Goal: Book appointment/travel/reservation

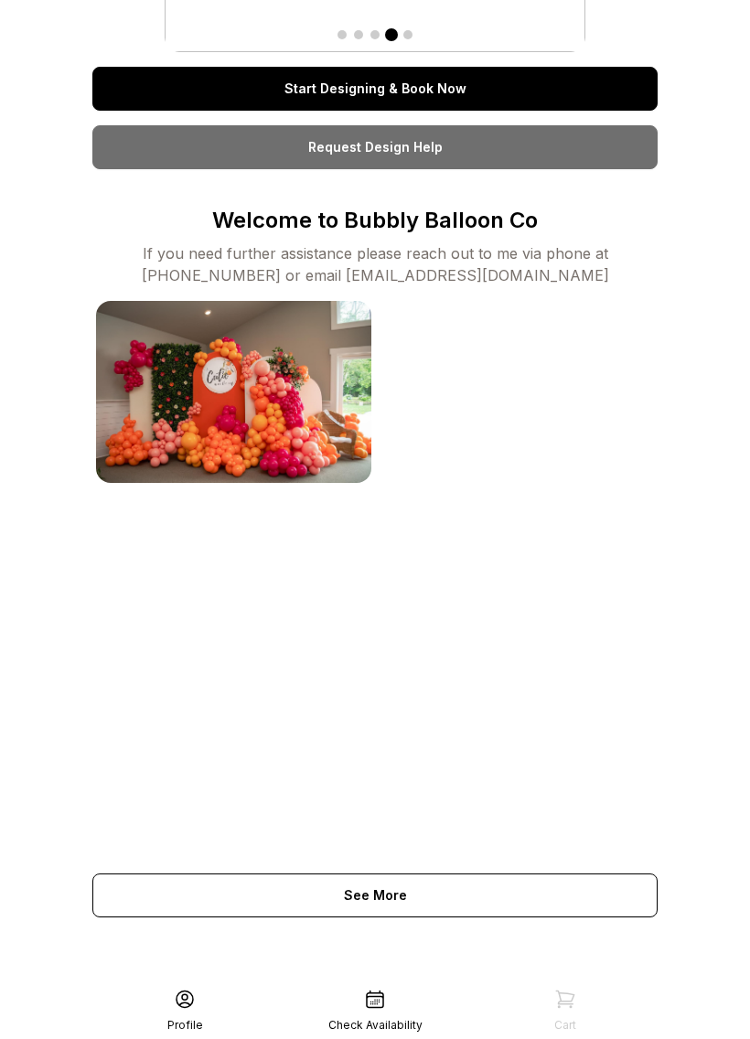
scroll to position [516, 0]
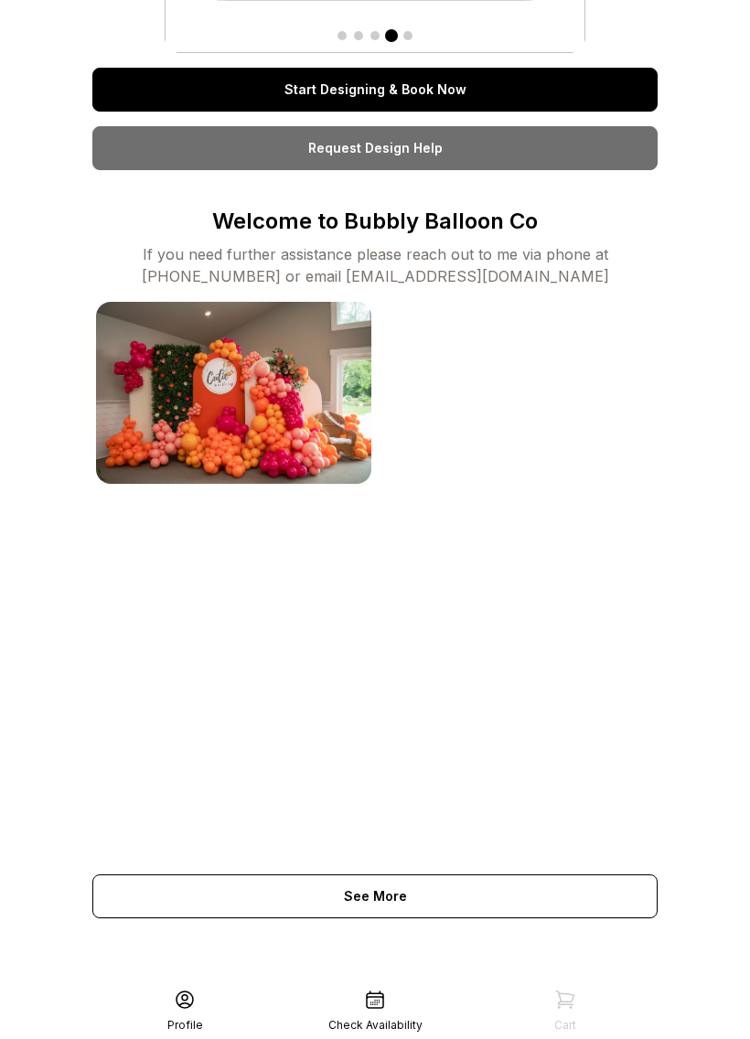
click at [567, 899] on div "See More" at bounding box center [374, 896] width 565 height 44
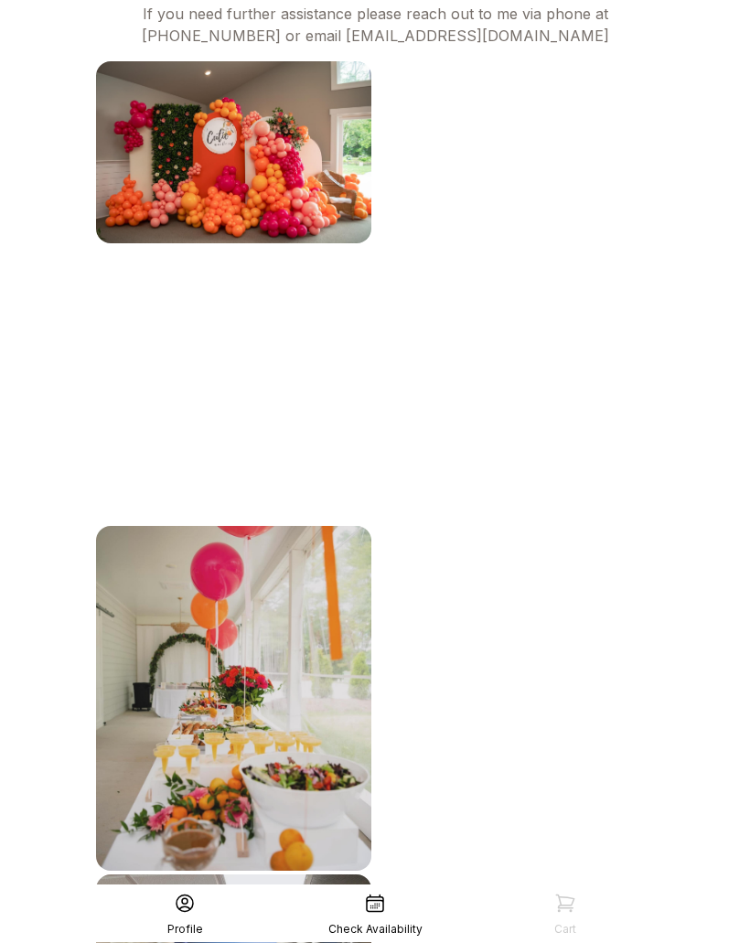
scroll to position [623, 0]
click at [570, 598] on img at bounding box center [516, 477] width 275 height 275
click at [591, 586] on img at bounding box center [516, 477] width 275 height 275
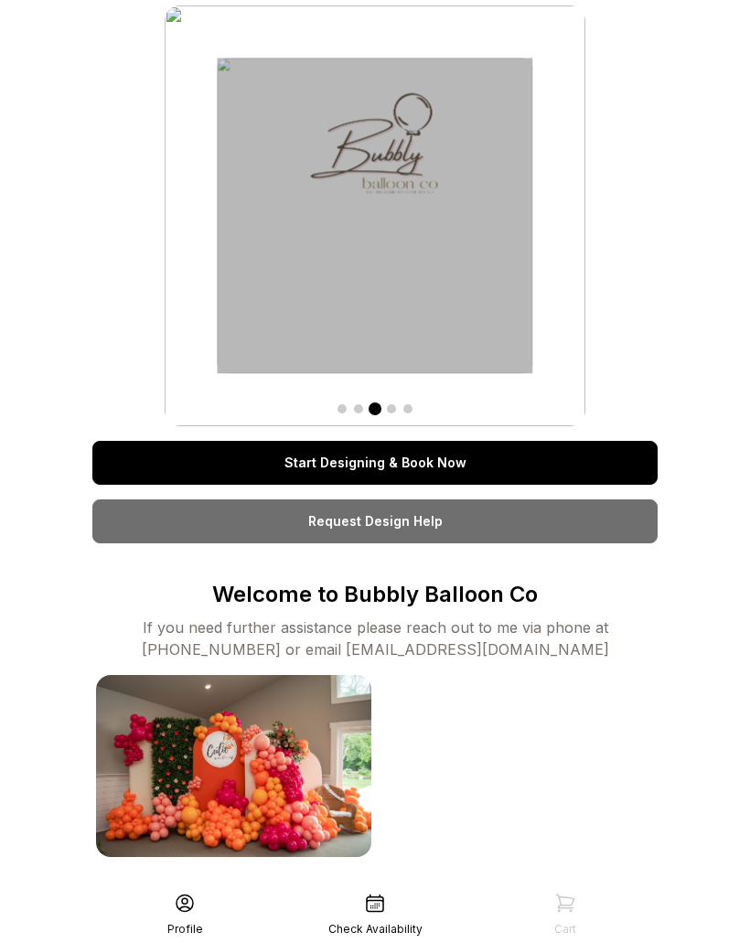
scroll to position [0, 0]
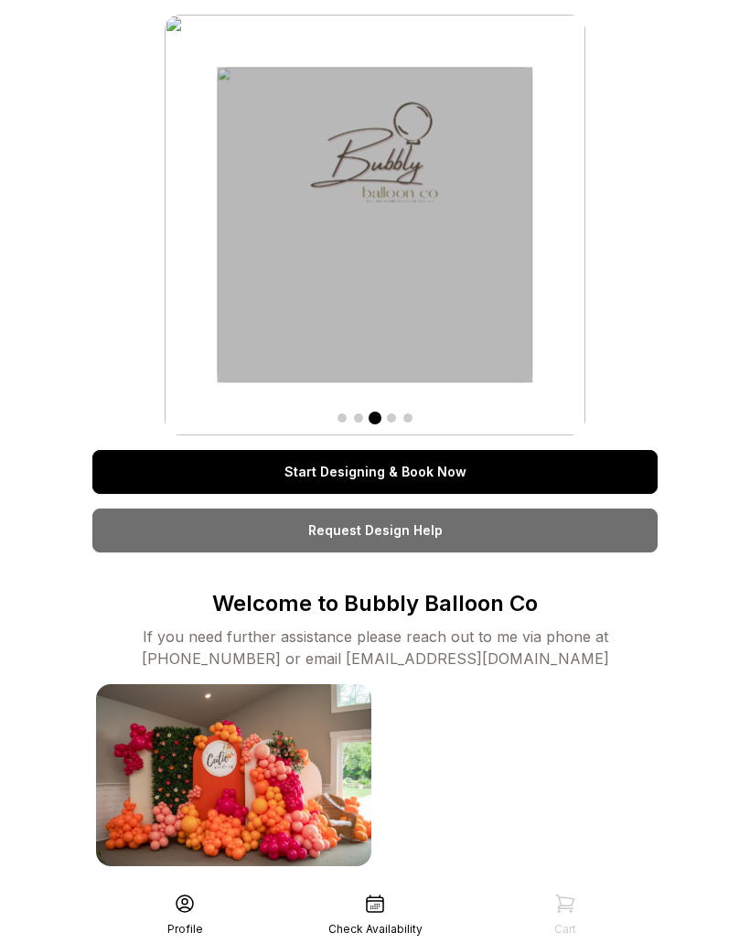
click at [578, 456] on link "Start Designing & Book Now" at bounding box center [374, 472] width 565 height 44
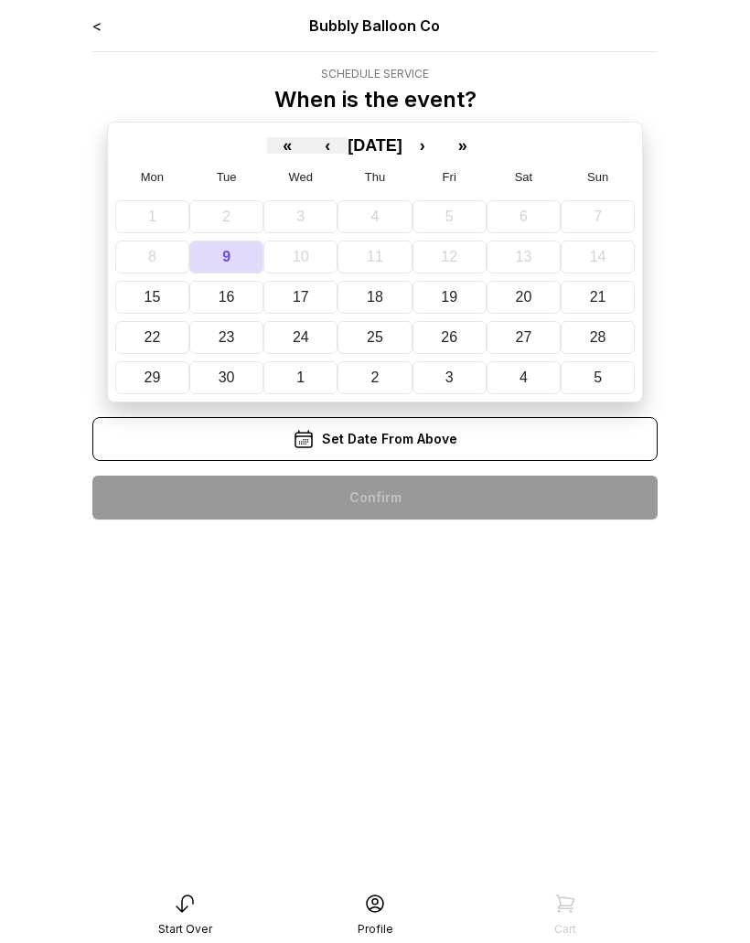
click at [601, 349] on button "28" at bounding box center [598, 337] width 74 height 33
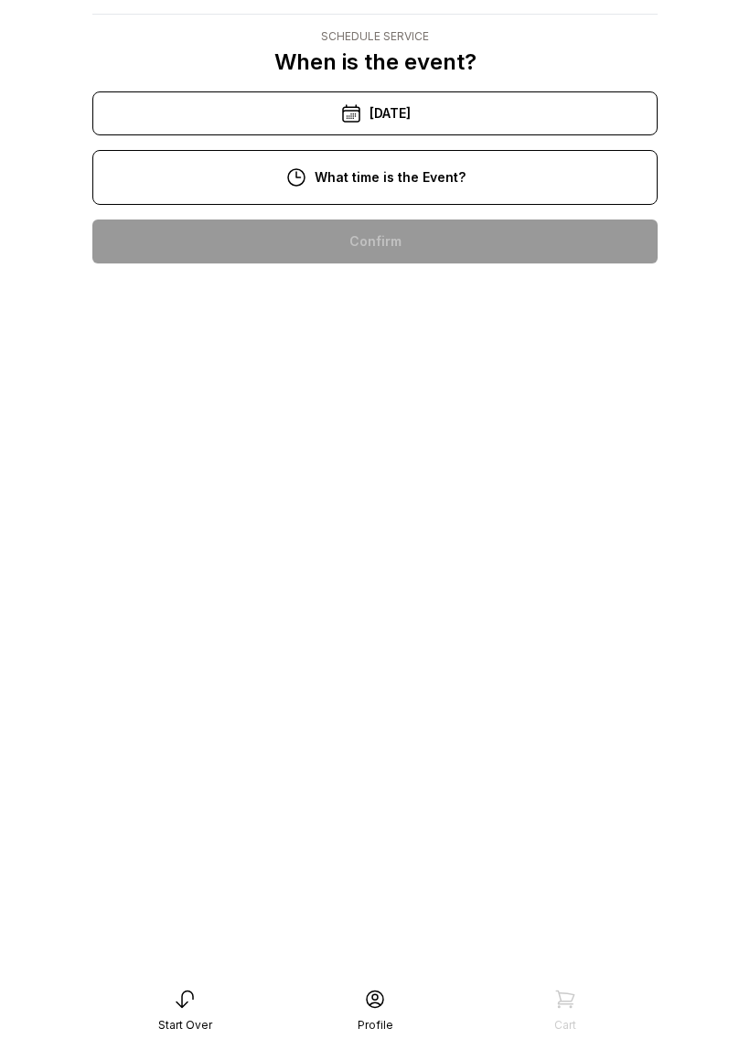
scroll to position [91, 0]
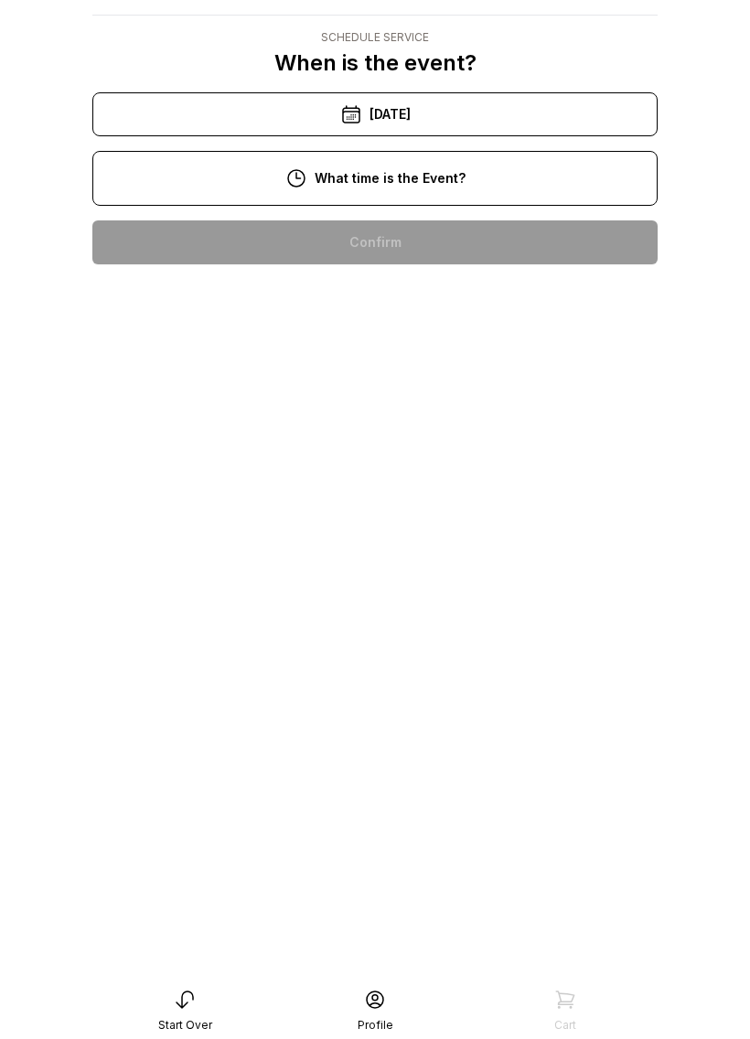
click at [460, 513] on div "3:00 pm" at bounding box center [375, 535] width 536 height 44
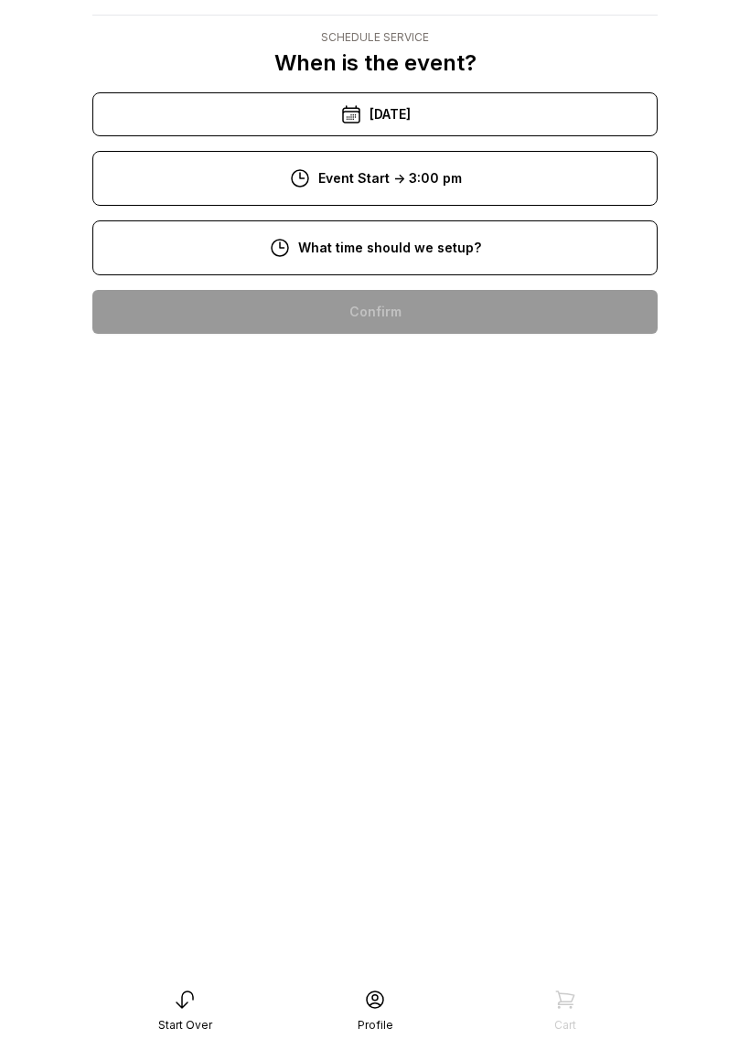
click at [485, 593] on div "4:00 pm" at bounding box center [375, 594] width 536 height 44
click at [474, 657] on div "5:00 pm" at bounding box center [375, 652] width 536 height 44
click at [474, 713] on div "3:00 pm" at bounding box center [375, 722] width 536 height 44
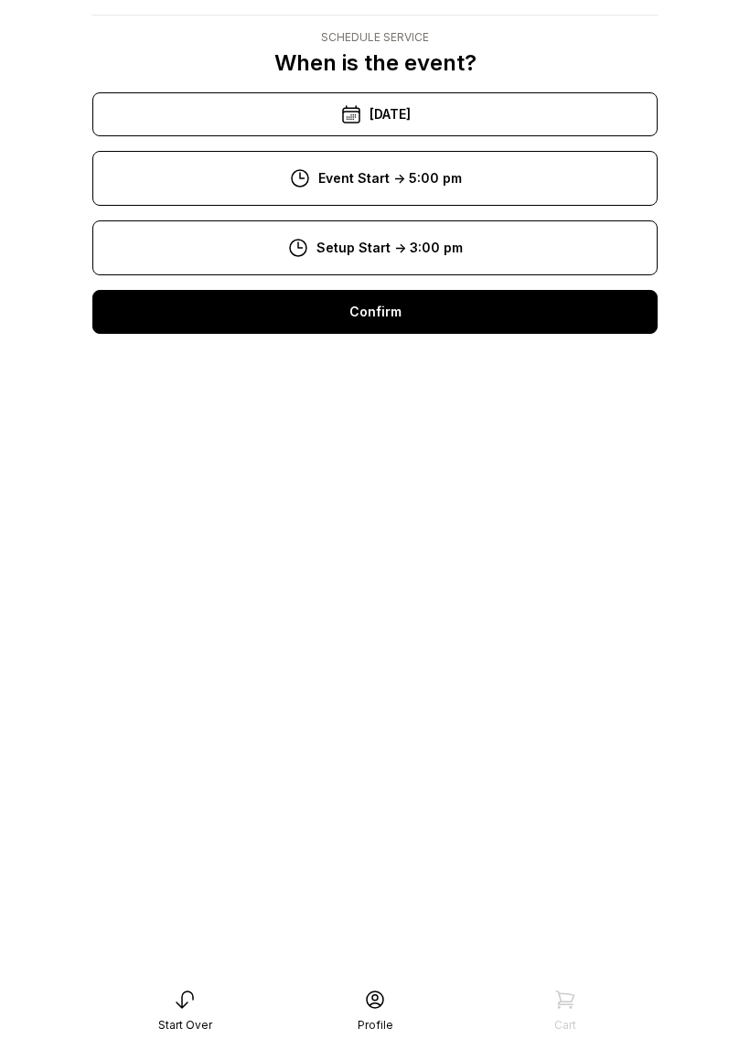
click at [540, 308] on div "Confirm" at bounding box center [374, 312] width 565 height 44
click at [551, 301] on div "Confirm" at bounding box center [374, 312] width 565 height 44
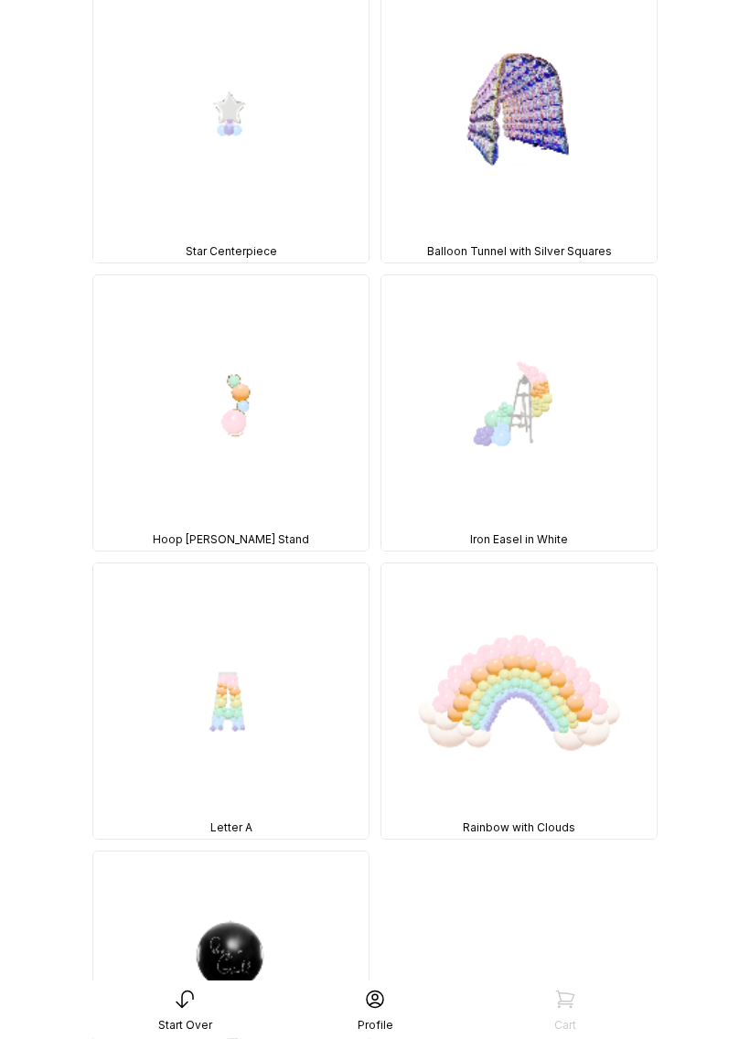
scroll to position [4177, 0]
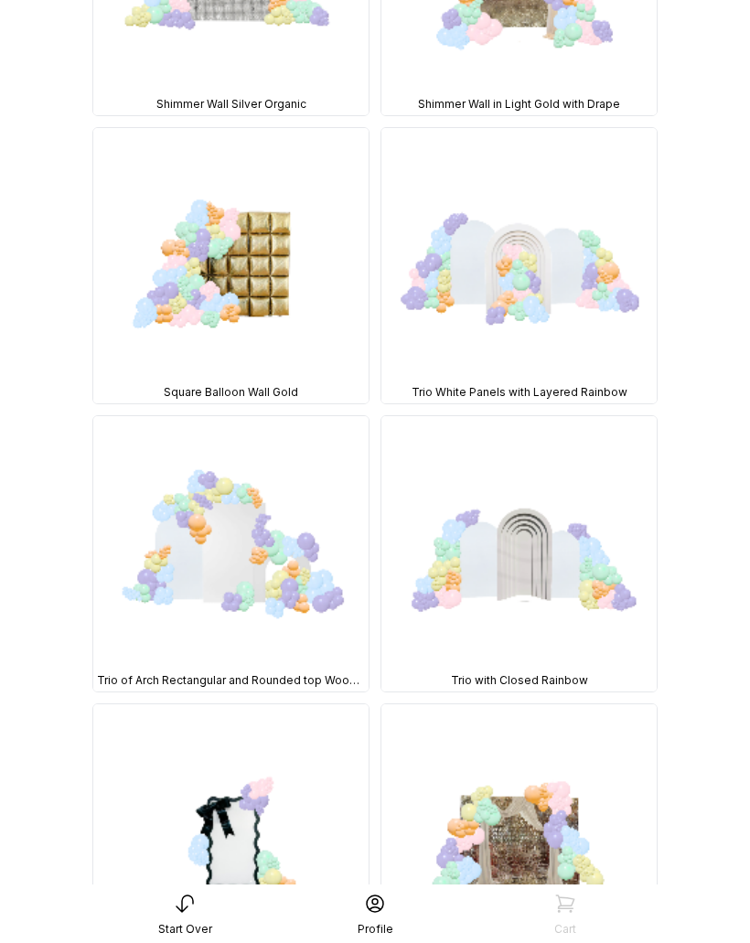
click at [317, 569] on img at bounding box center [230, 553] width 275 height 275
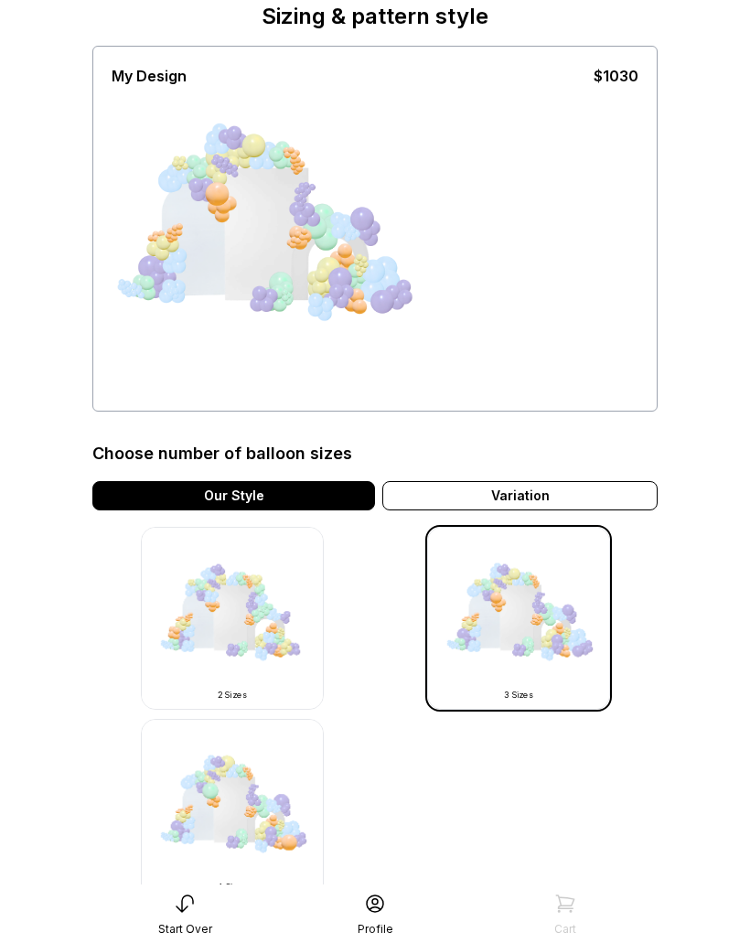
scroll to position [79, 0]
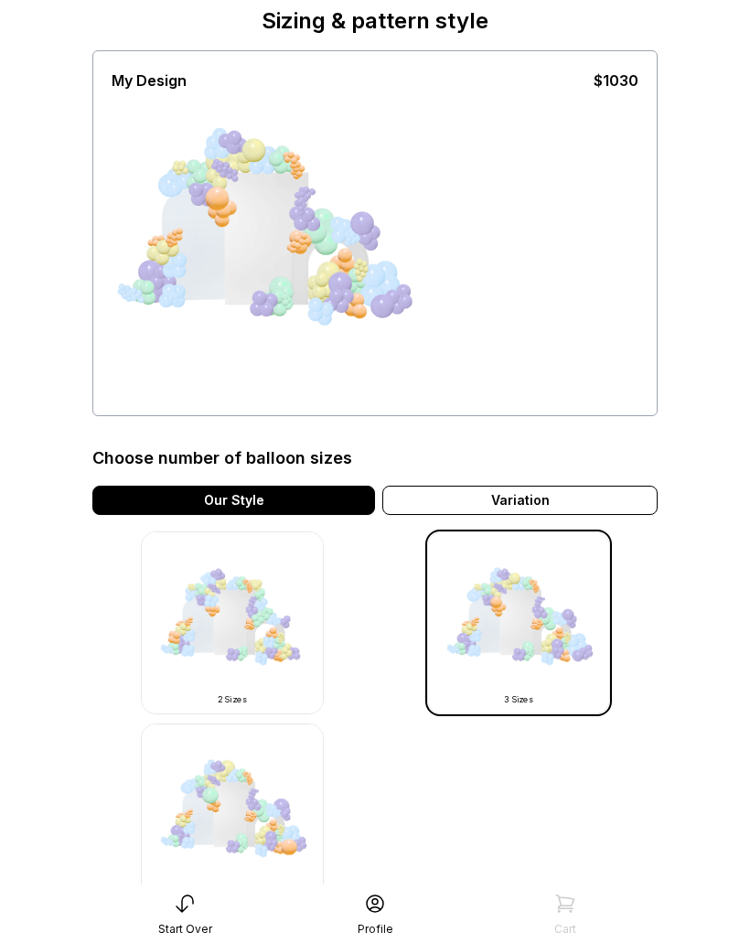
click at [289, 681] on img at bounding box center [232, 622] width 183 height 183
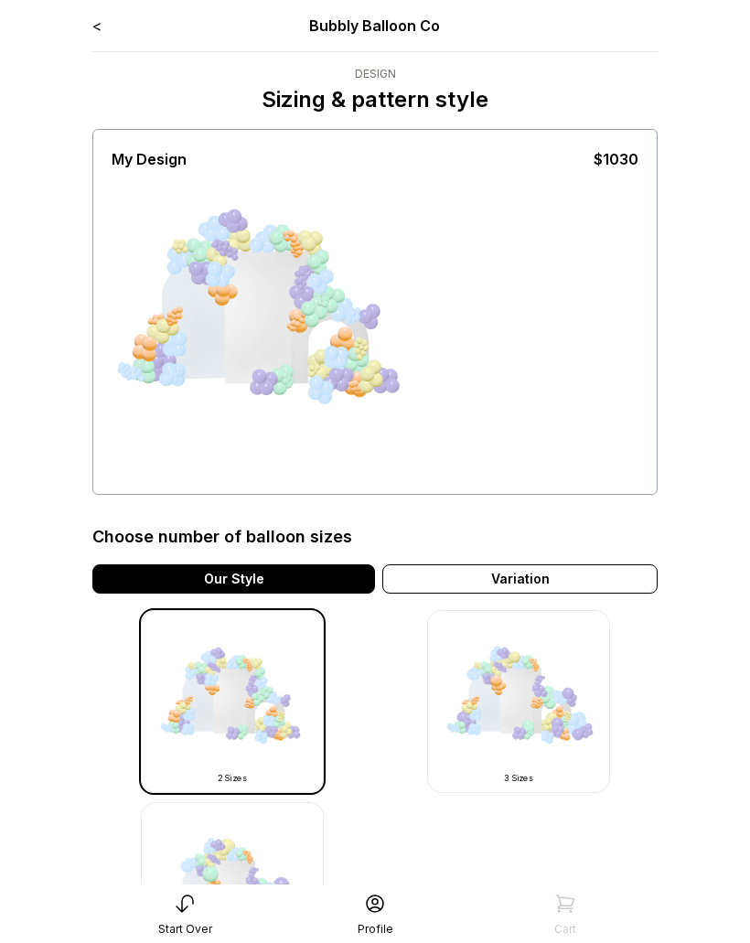
click at [249, 840] on img at bounding box center [232, 893] width 183 height 183
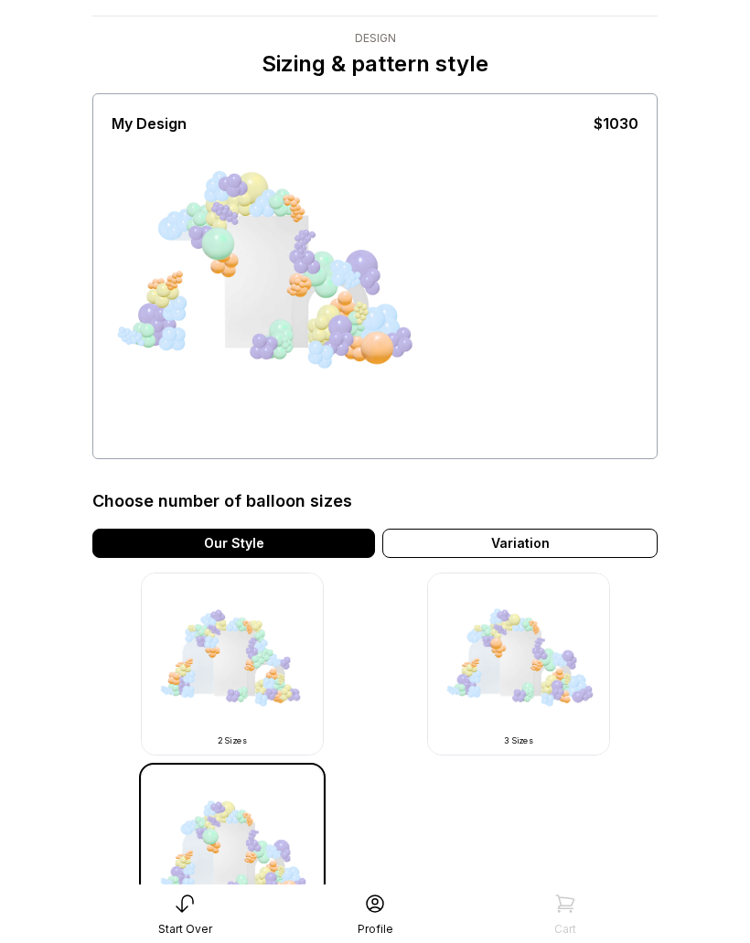
scroll to position [30, 0]
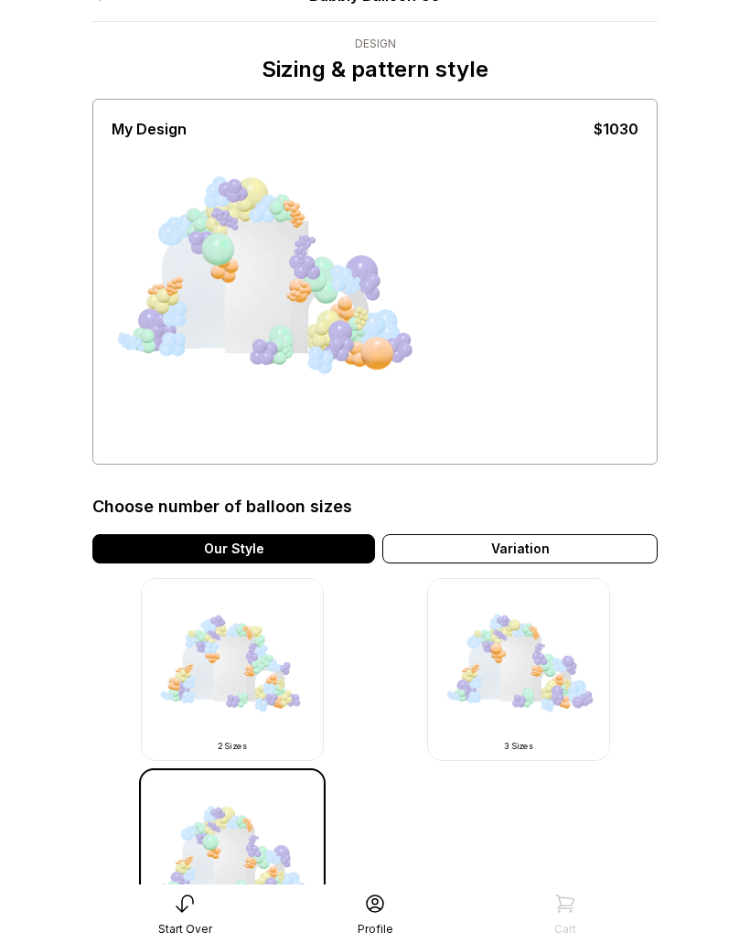
click at [598, 544] on div "Variation" at bounding box center [519, 548] width 275 height 29
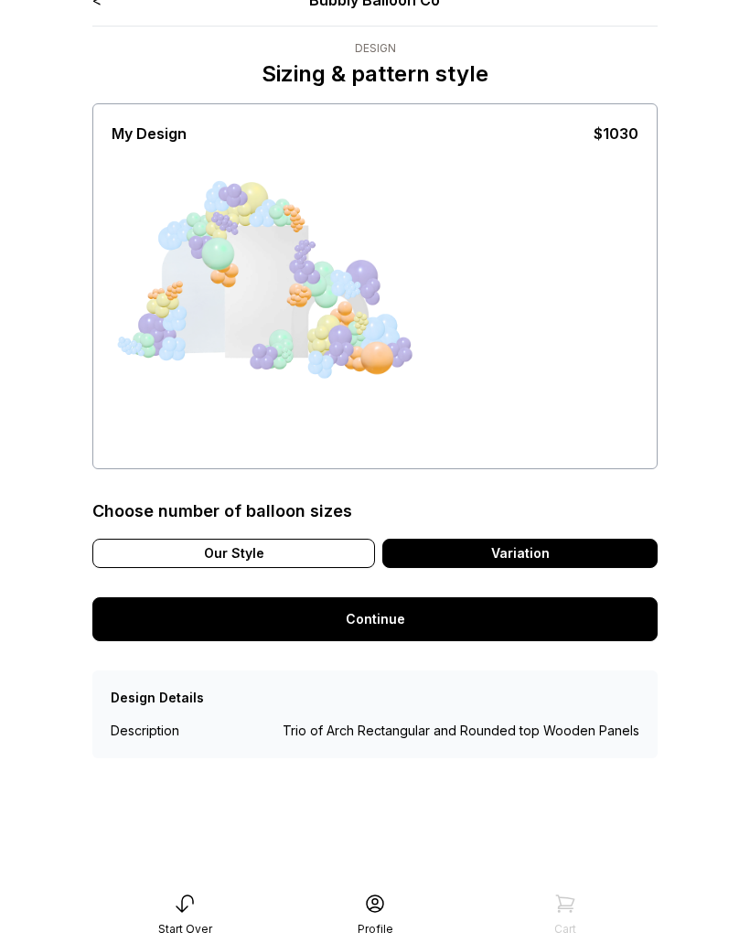
scroll to position [0, 0]
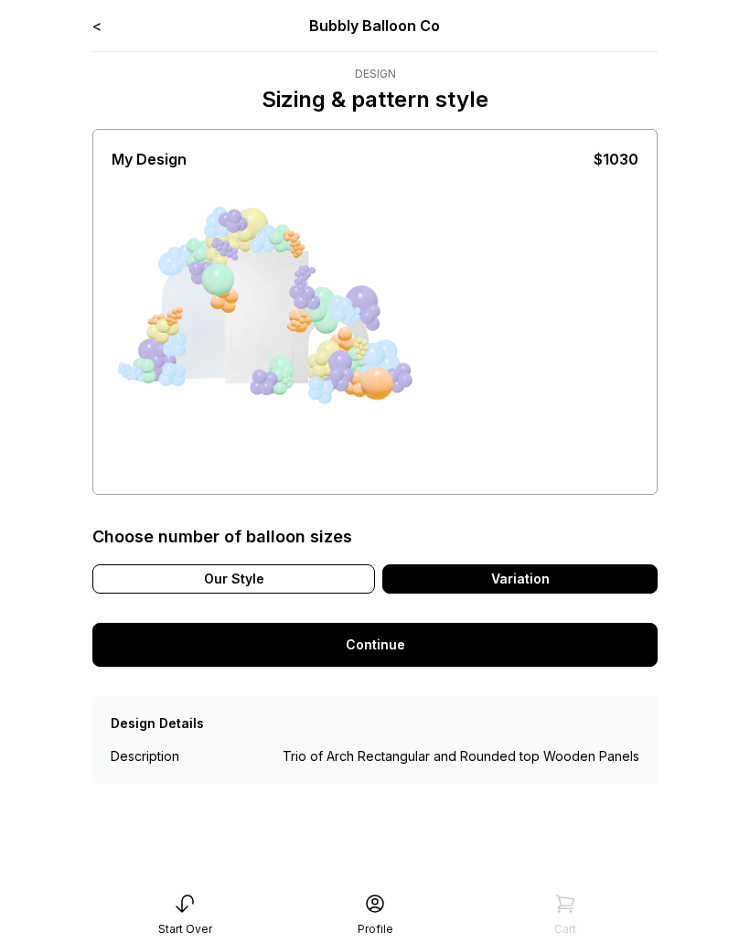
click at [98, 32] on link "<" at bounding box center [96, 25] width 9 height 18
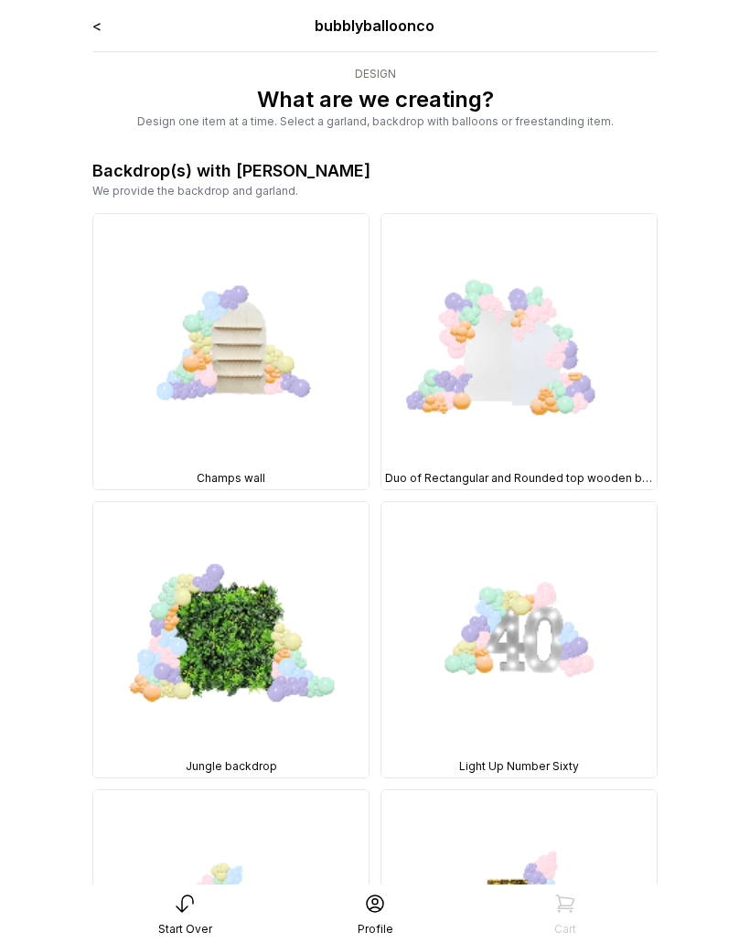
click at [317, 422] on img at bounding box center [230, 351] width 275 height 275
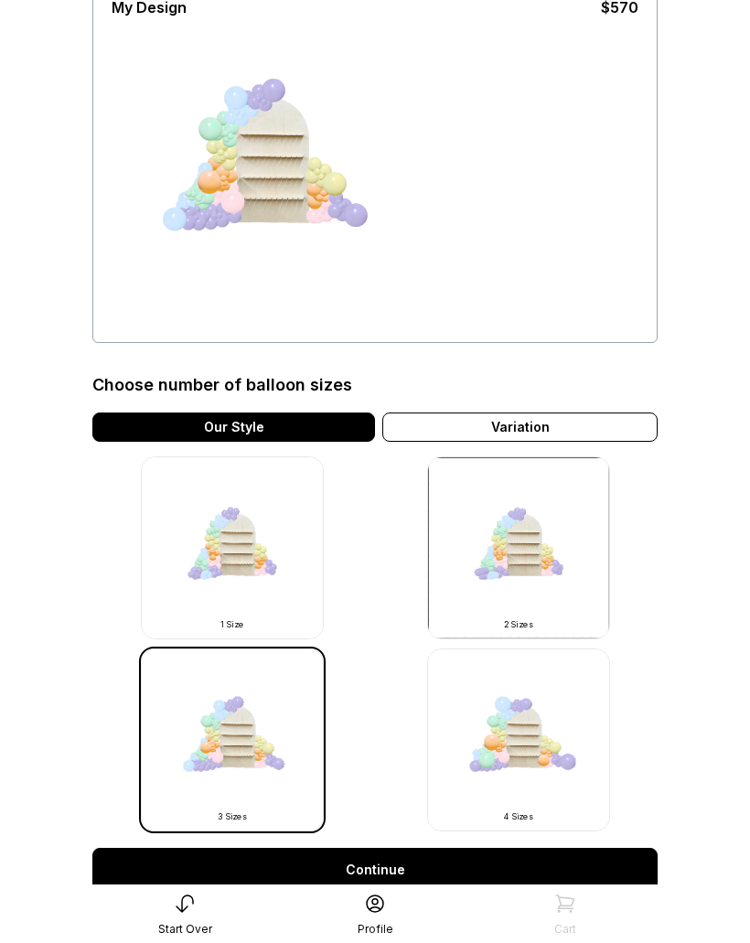
scroll to position [149, 0]
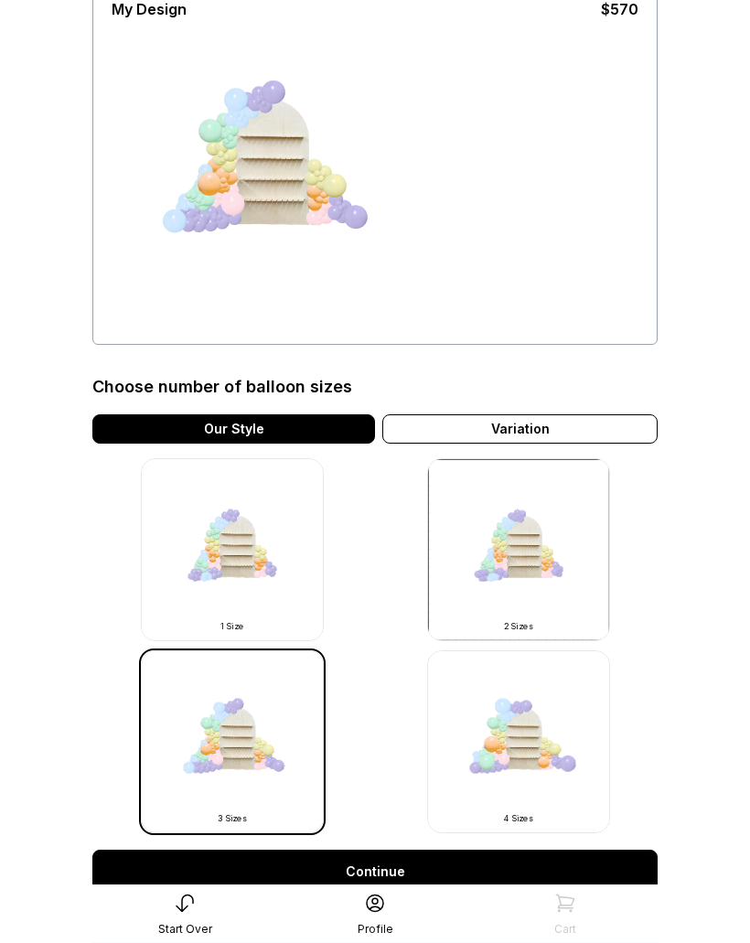
click at [520, 569] on img at bounding box center [518, 550] width 183 height 183
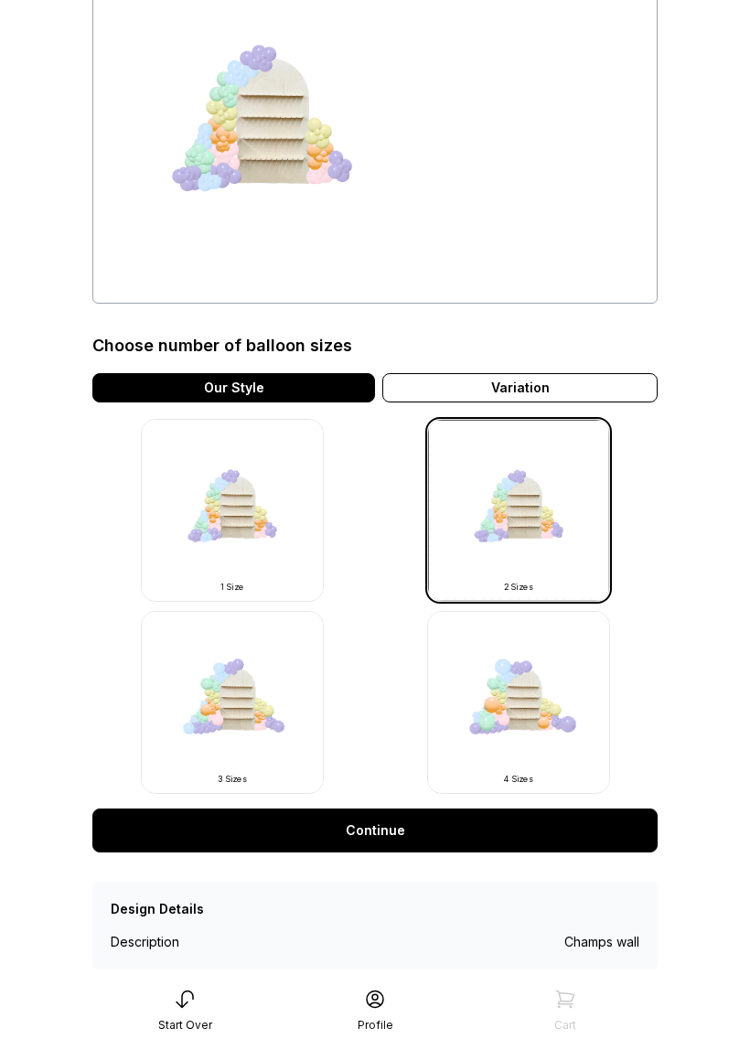
scroll to position [228, 0]
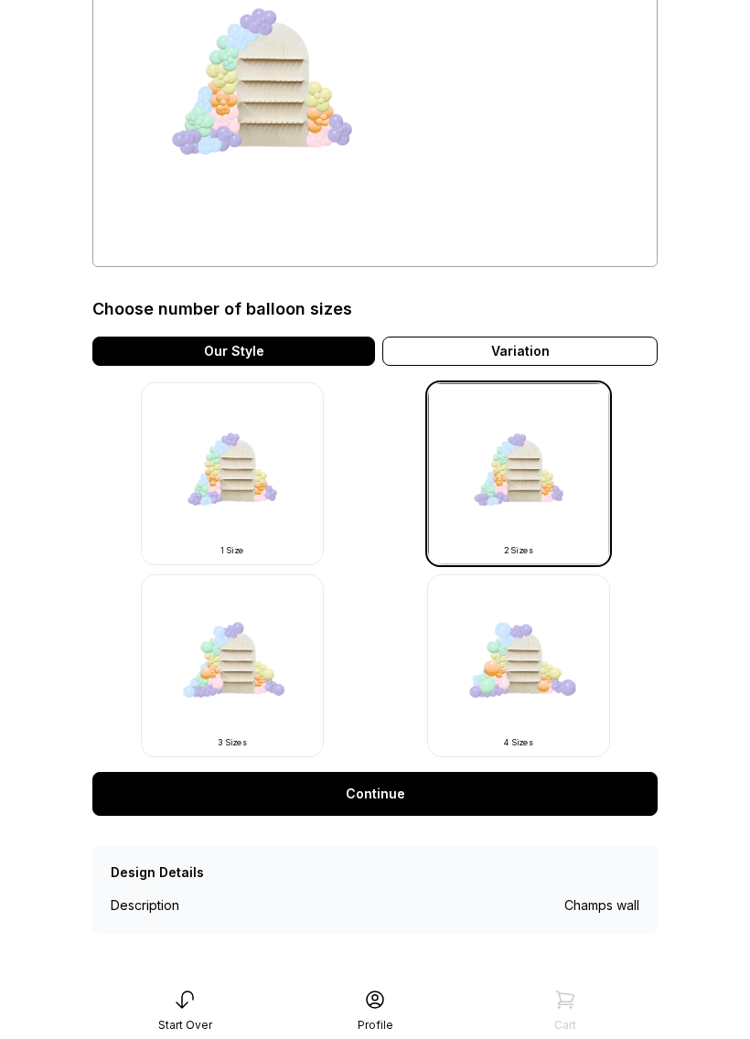
click at [517, 637] on img at bounding box center [518, 665] width 183 height 183
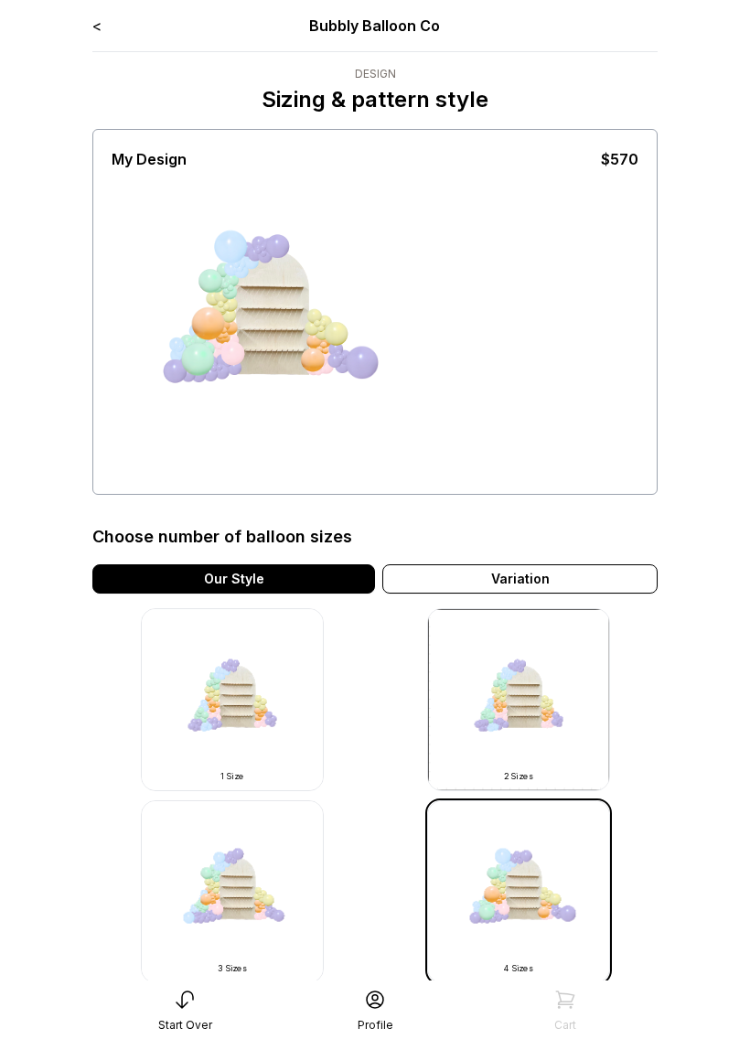
click at [561, 572] on div "Variation" at bounding box center [519, 578] width 275 height 29
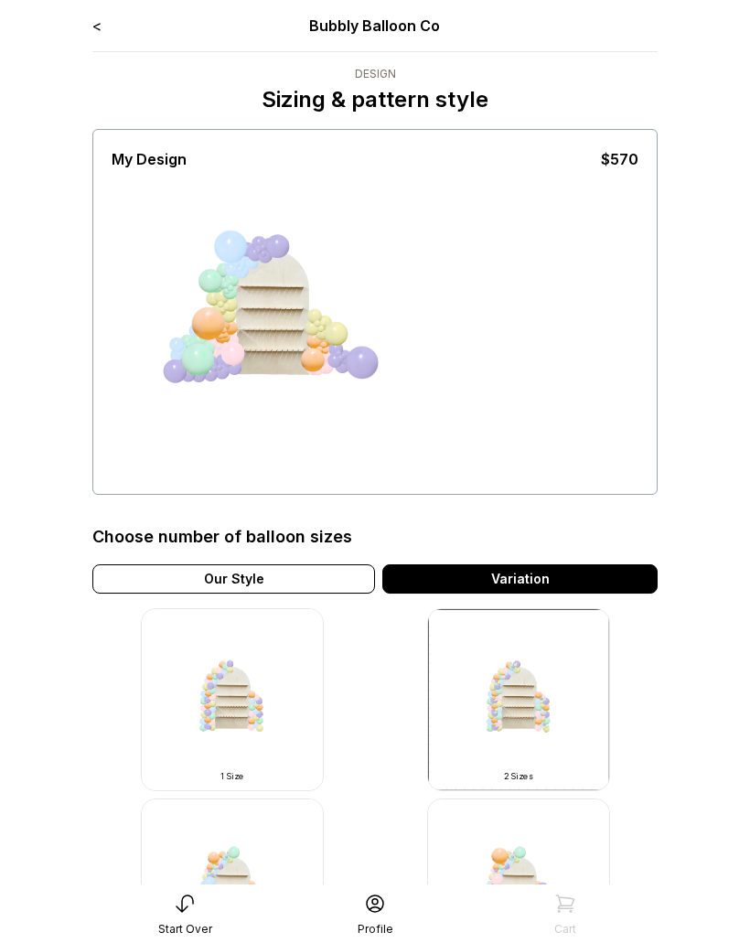
click at [101, 29] on link "<" at bounding box center [96, 25] width 9 height 18
click at [95, 26] on link "<" at bounding box center [96, 25] width 9 height 18
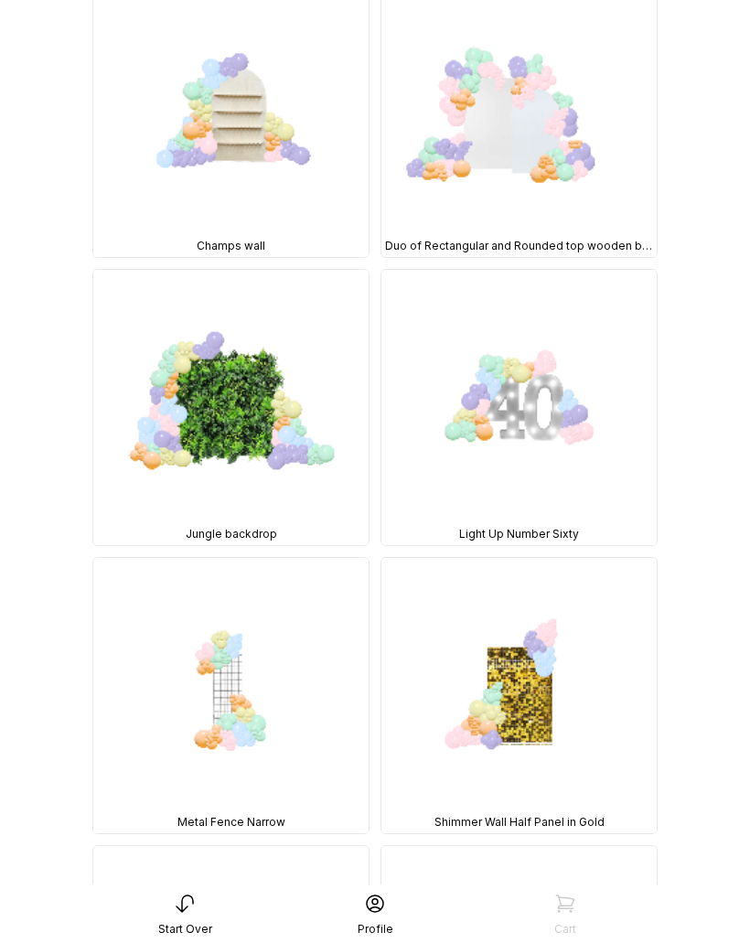
click at [557, 358] on img at bounding box center [518, 407] width 275 height 275
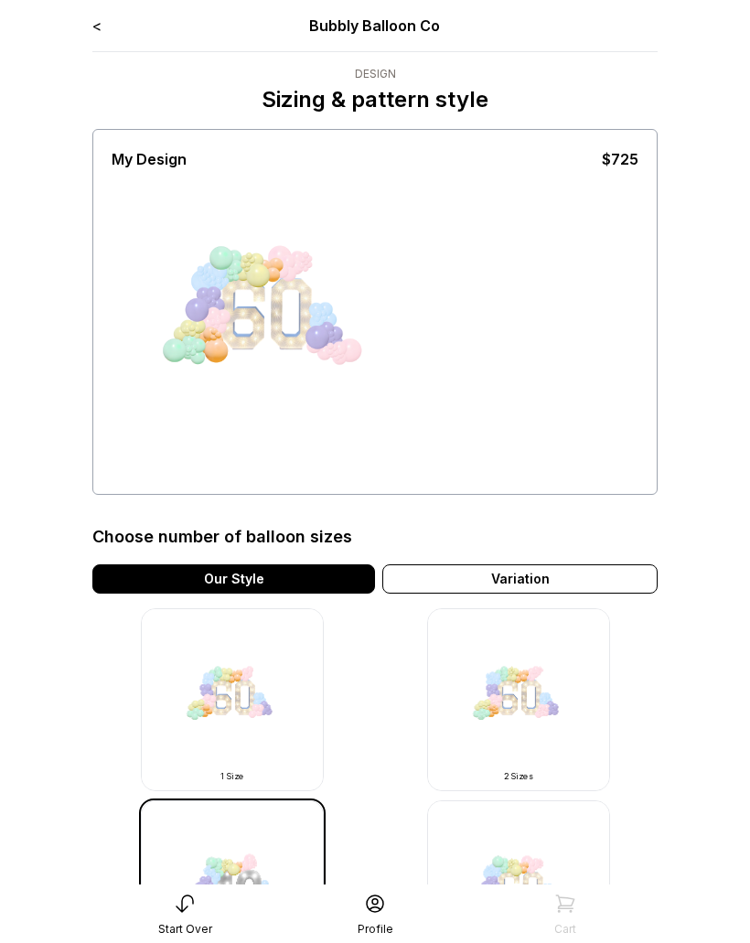
click at [112, 23] on div "< Bubbly Balloon Co" at bounding box center [374, 26] width 565 height 22
click at [138, 27] on div "< Bubbly Balloon Co" at bounding box center [374, 26] width 565 height 22
click at [102, 27] on link "<" at bounding box center [96, 25] width 9 height 18
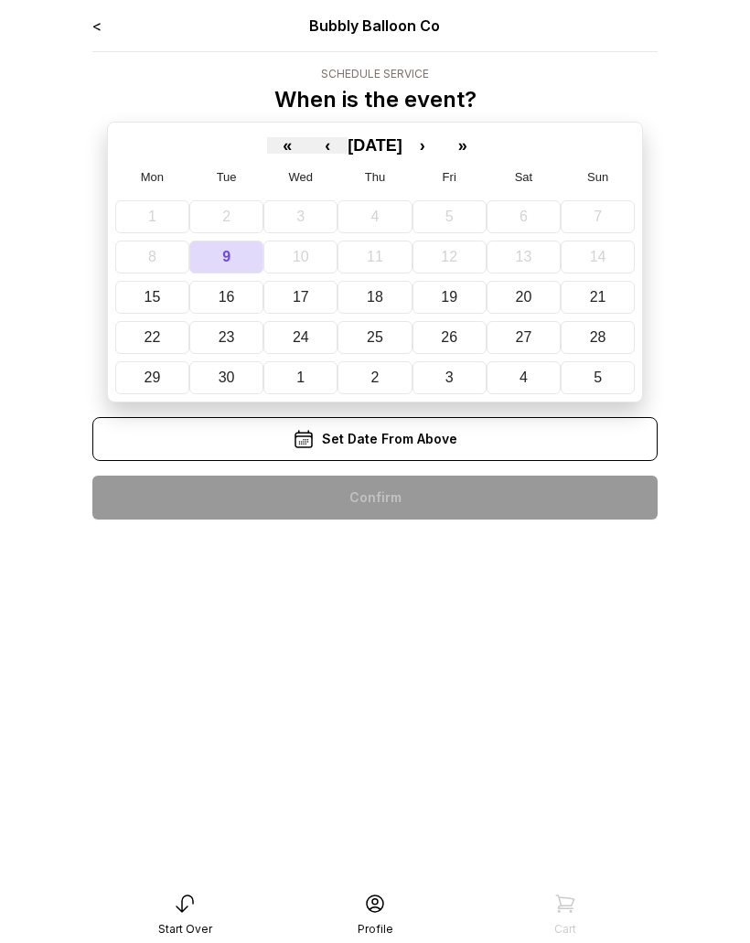
click at [614, 345] on button "28" at bounding box center [598, 337] width 74 height 33
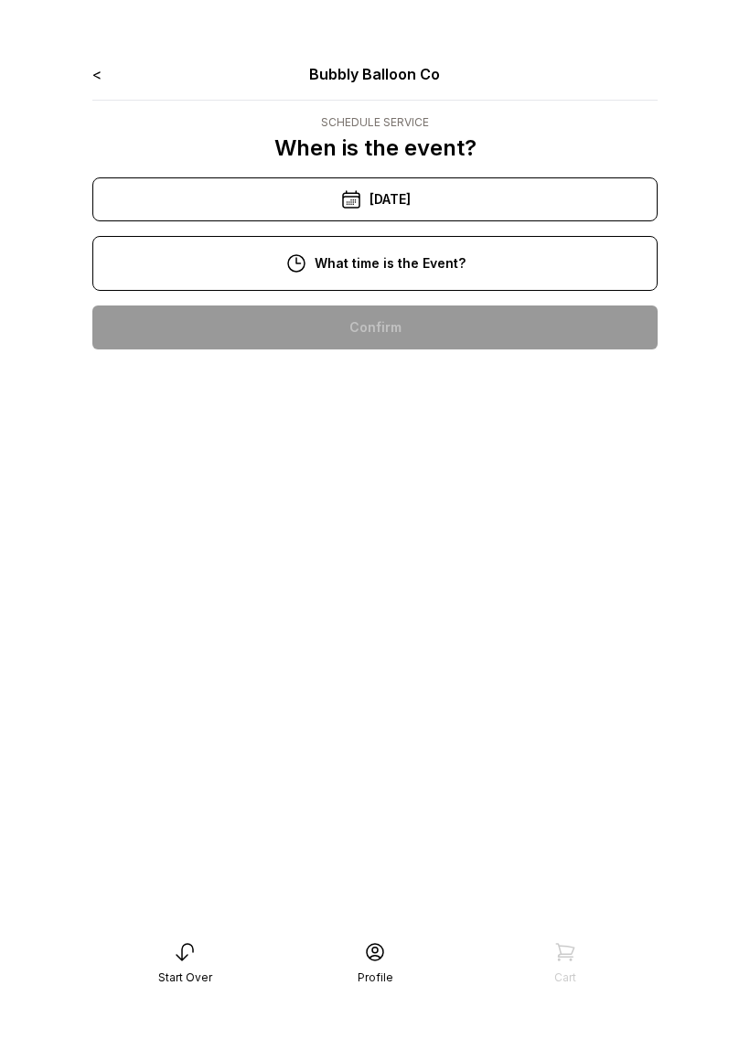
scroll to position [173, 0]
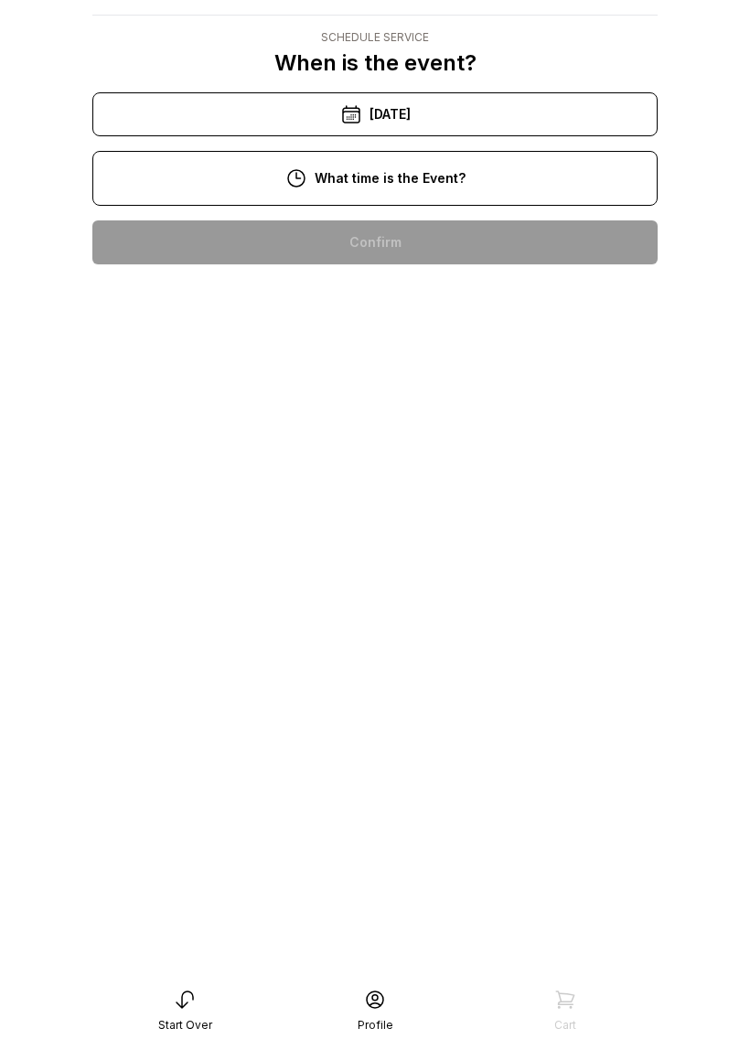
click at [434, 630] on div "5:00 pm" at bounding box center [375, 652] width 536 height 44
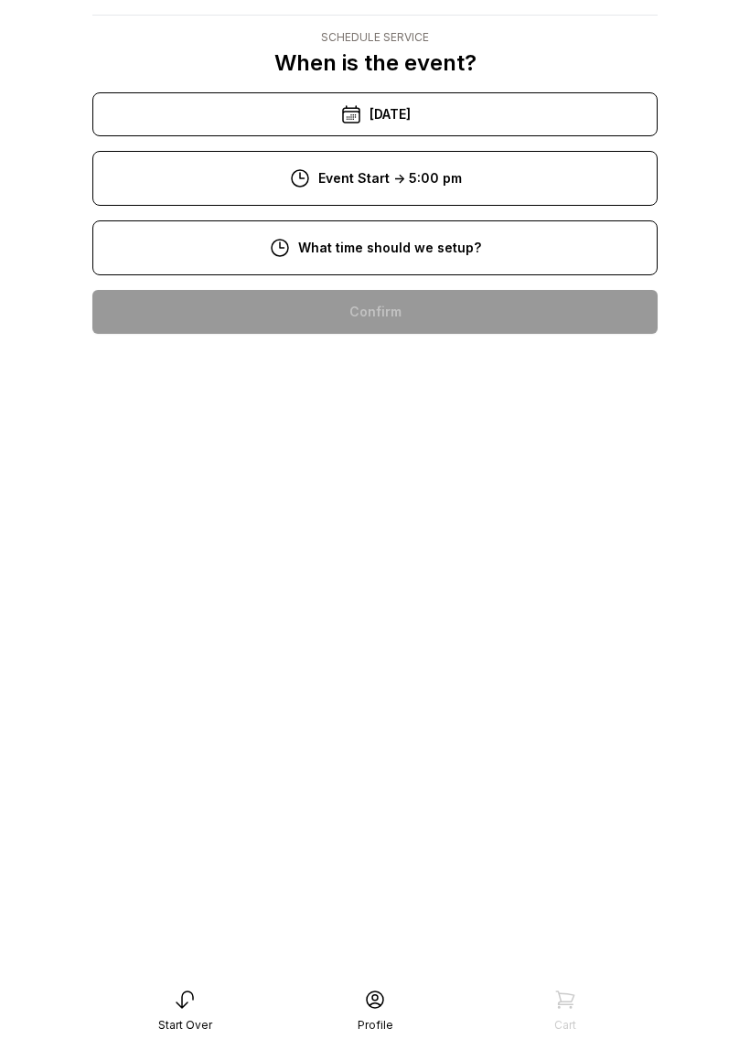
click at [478, 717] on div "3:00 pm" at bounding box center [375, 722] width 536 height 44
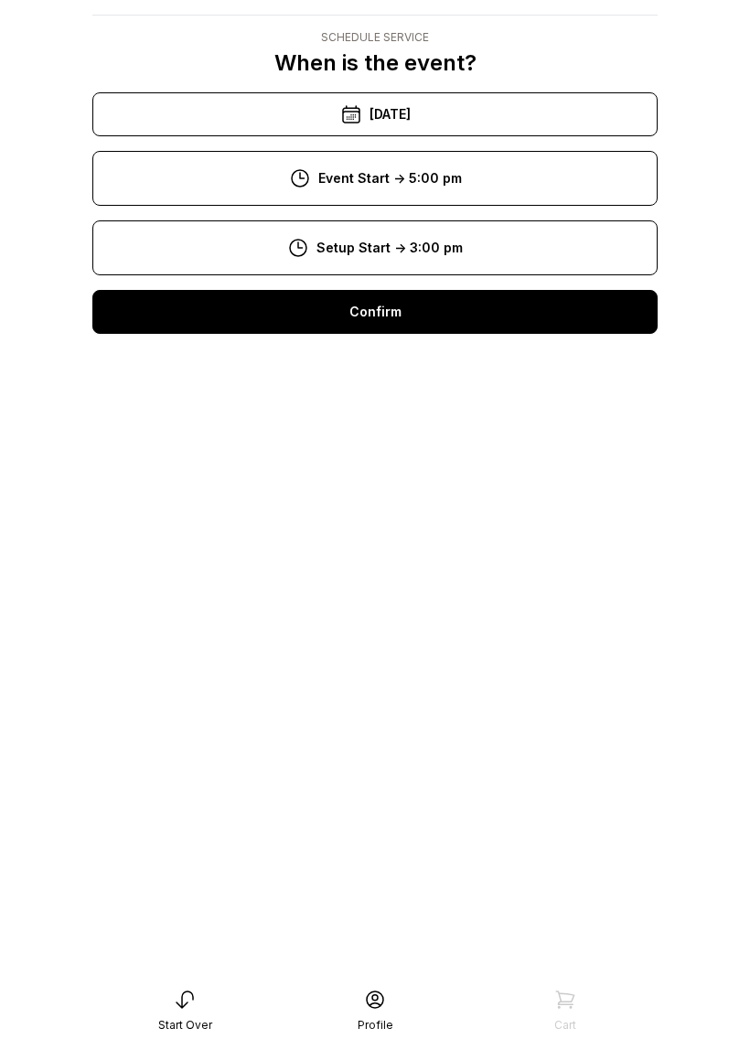
click at [469, 321] on div "Confirm" at bounding box center [374, 312] width 565 height 44
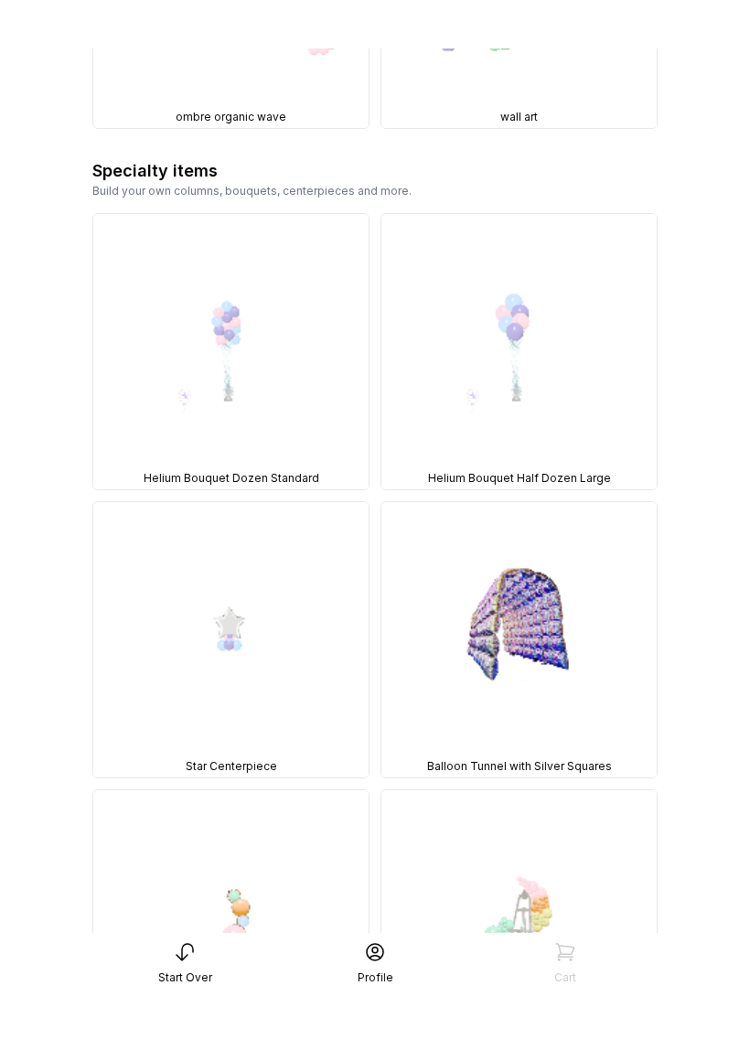
scroll to position [3667, 0]
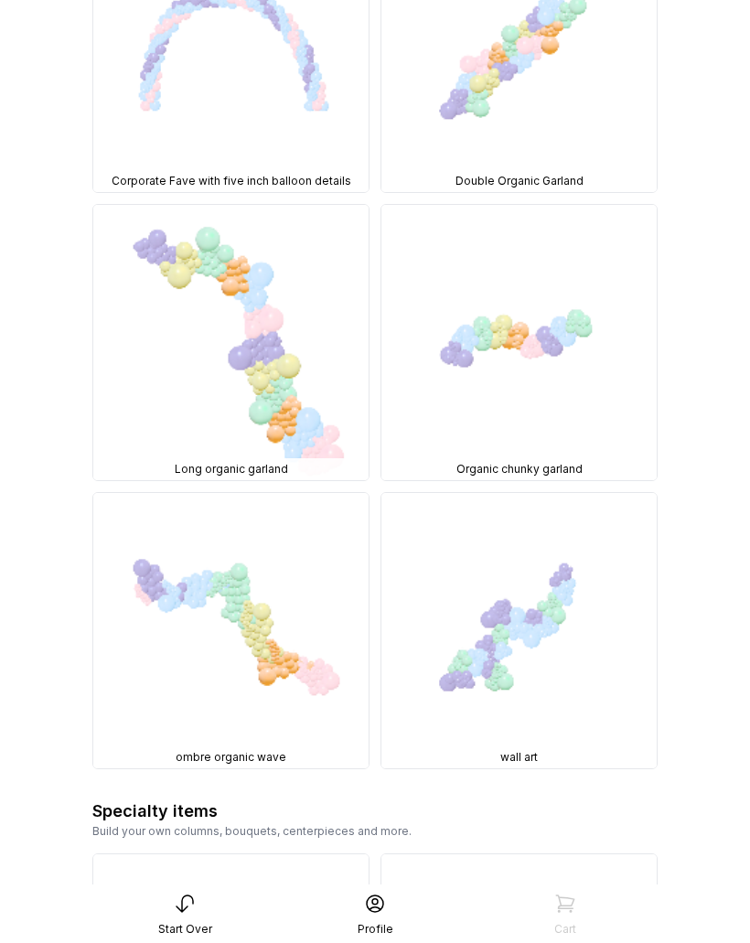
click at [313, 334] on img at bounding box center [230, 342] width 275 height 275
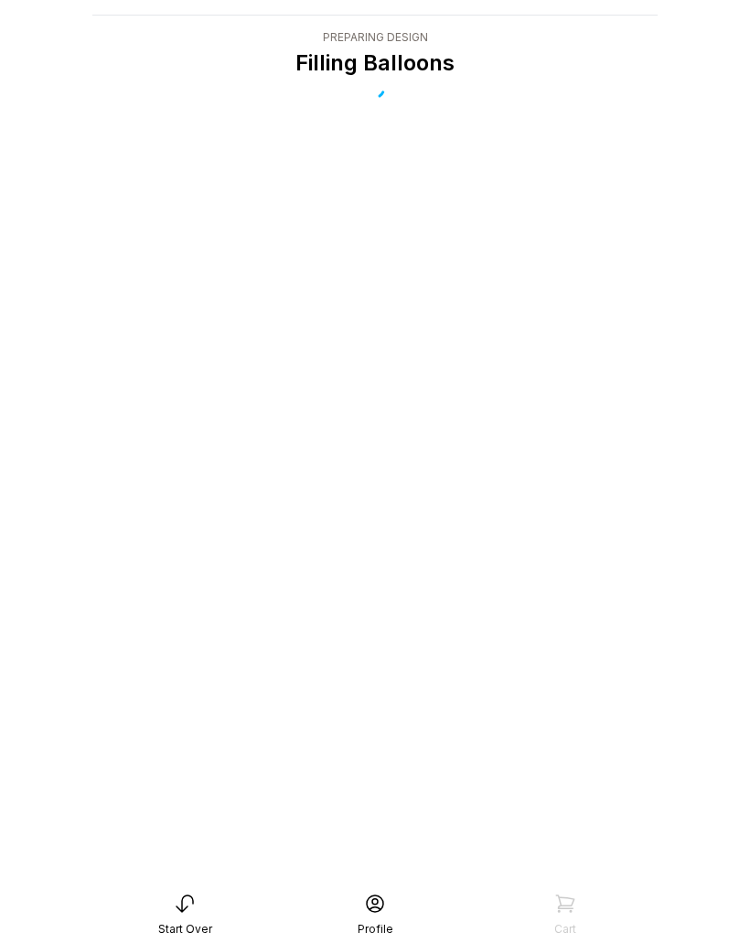
scroll to position [37, 0]
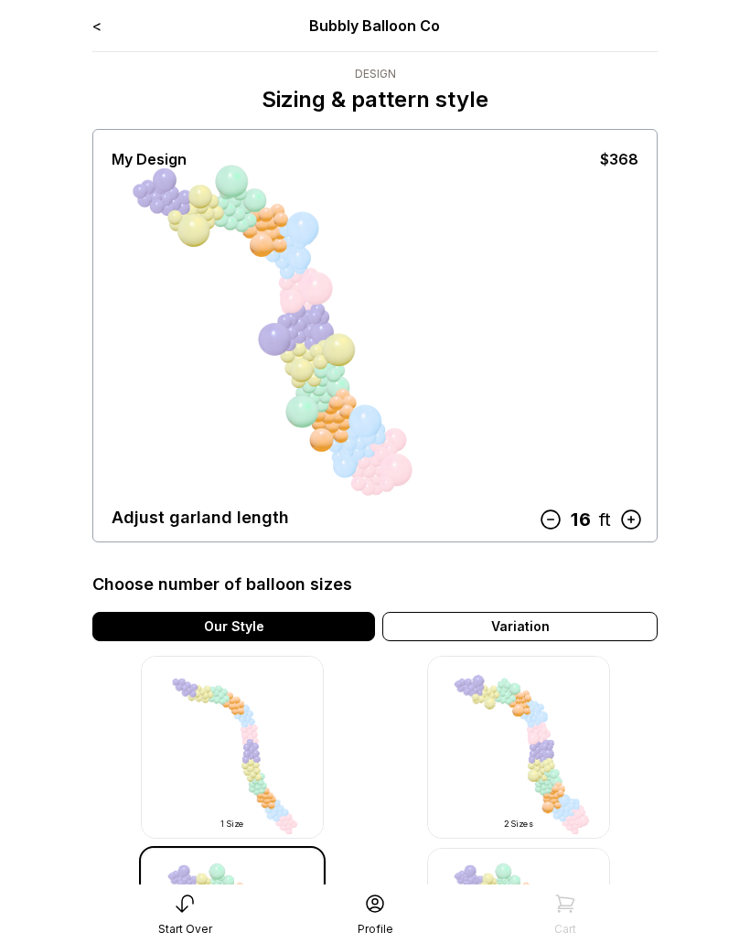
click at [101, 16] on link "<" at bounding box center [96, 25] width 9 height 18
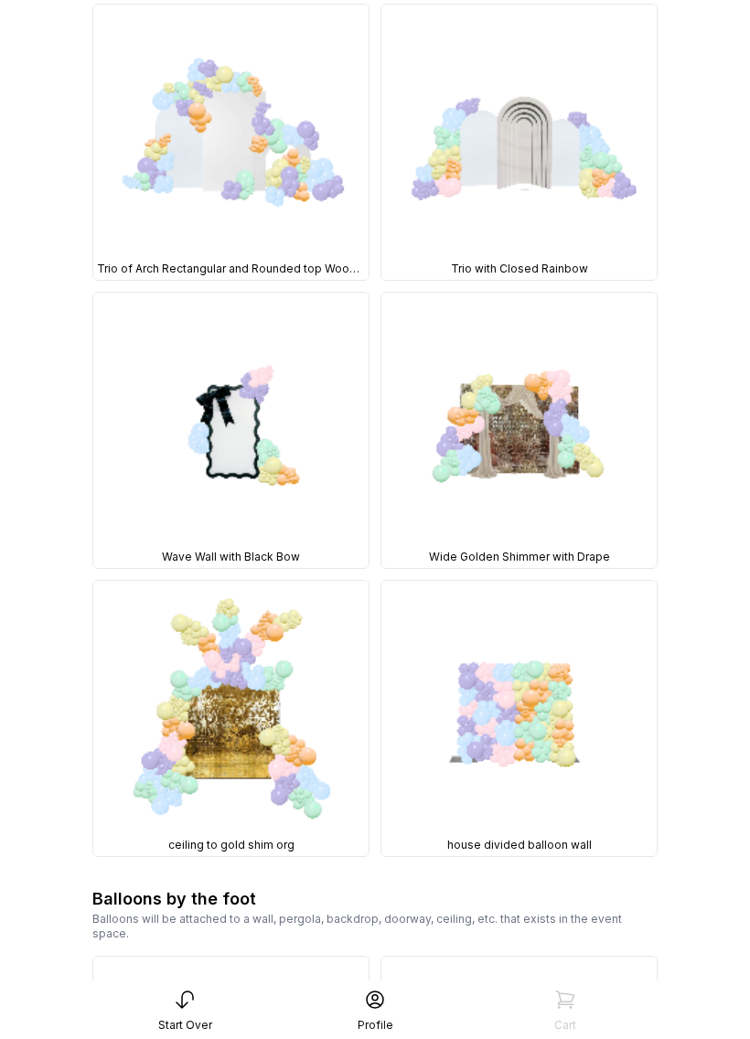
click at [544, 421] on img at bounding box center [518, 430] width 275 height 275
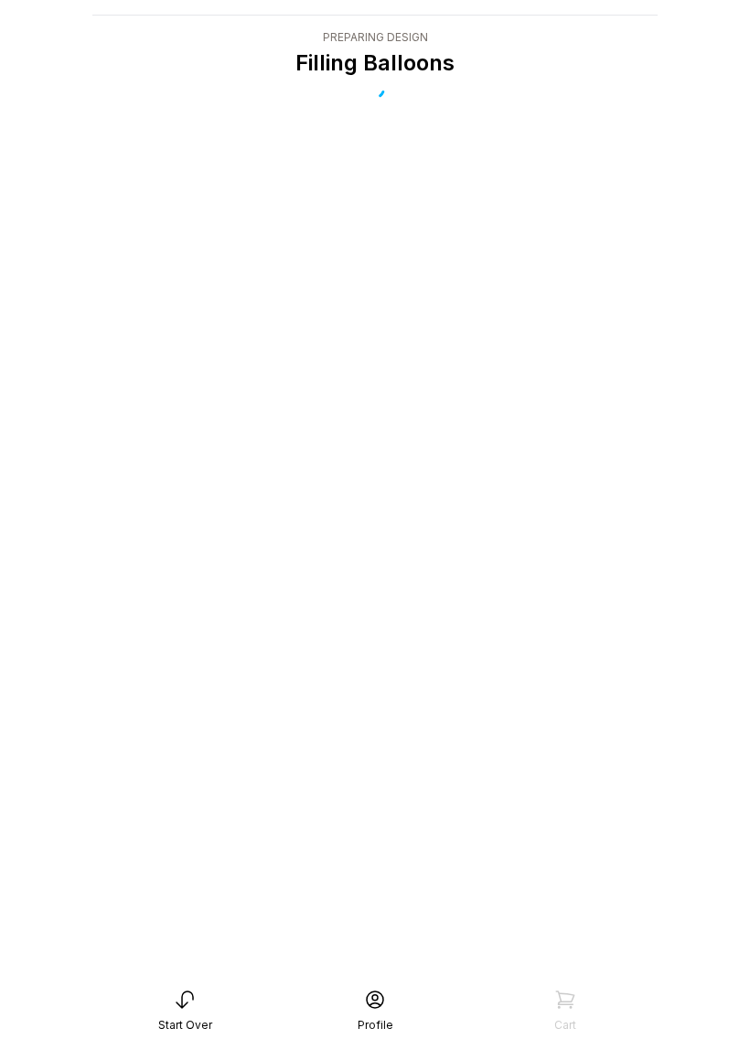
scroll to position [37, 0]
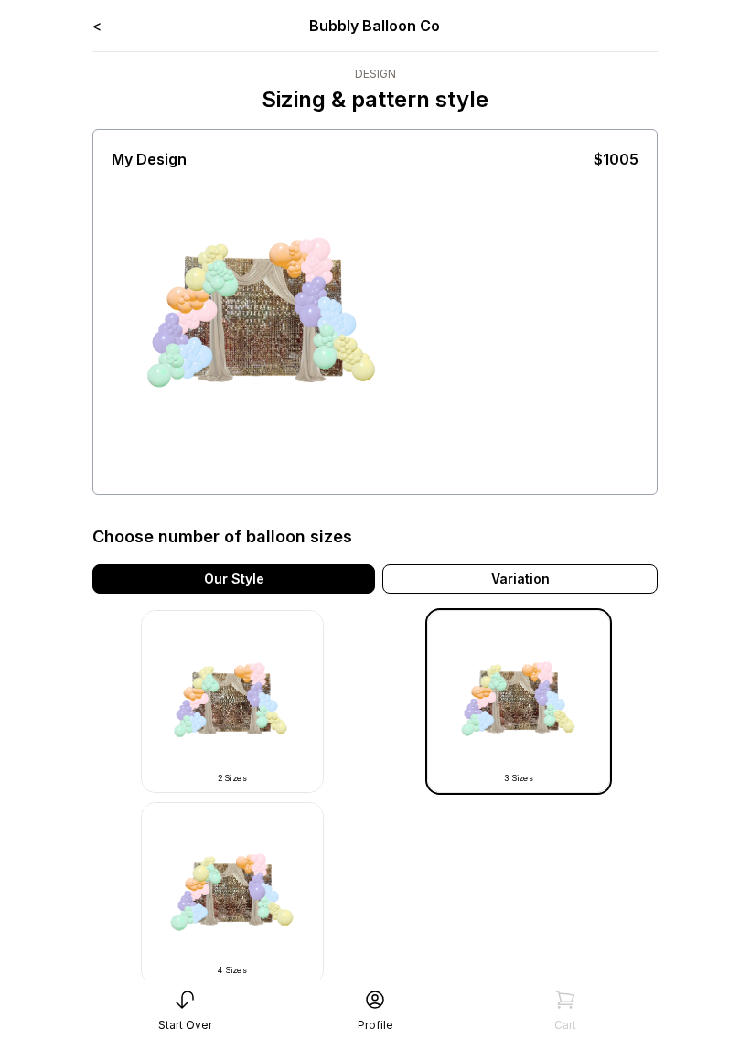
click at [283, 738] on img at bounding box center [232, 701] width 183 height 183
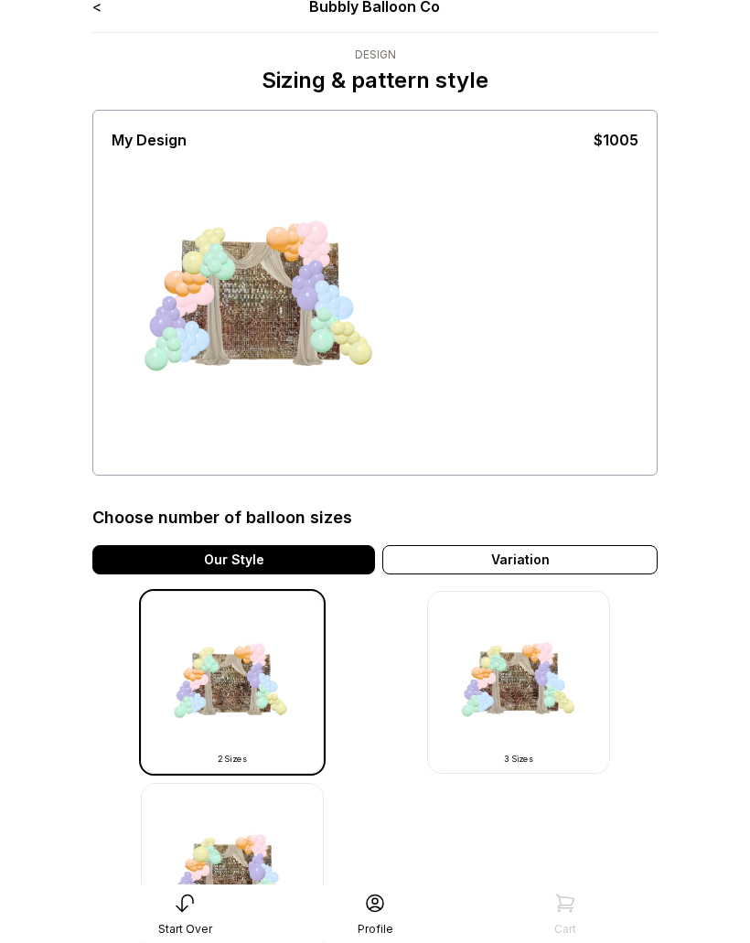
scroll to position [16, 0]
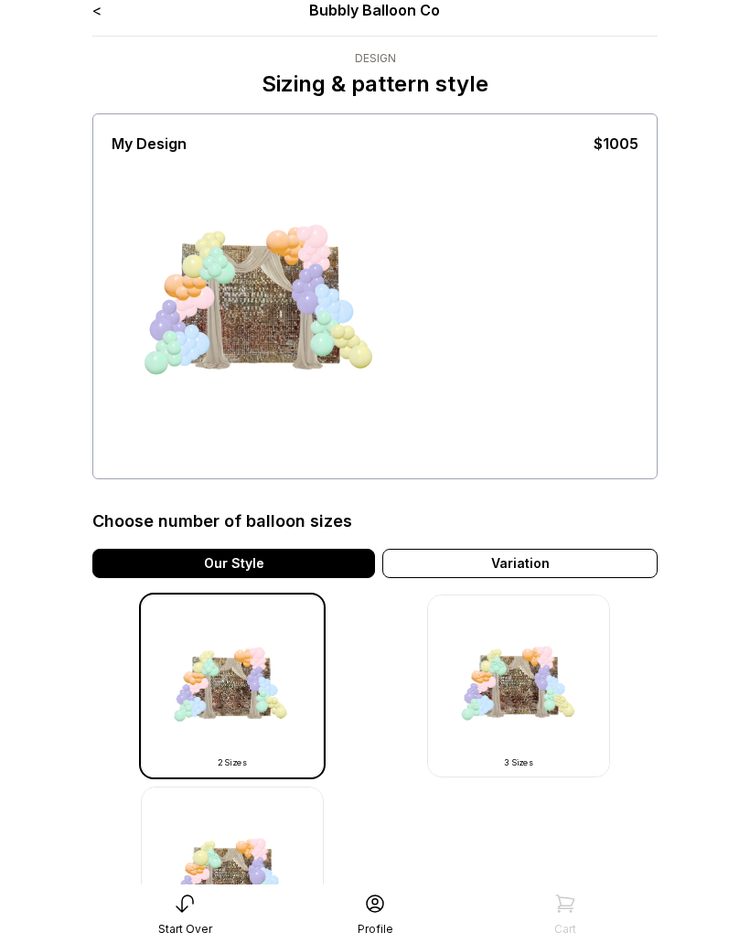
click at [102, 5] on link "<" at bounding box center [96, 10] width 9 height 18
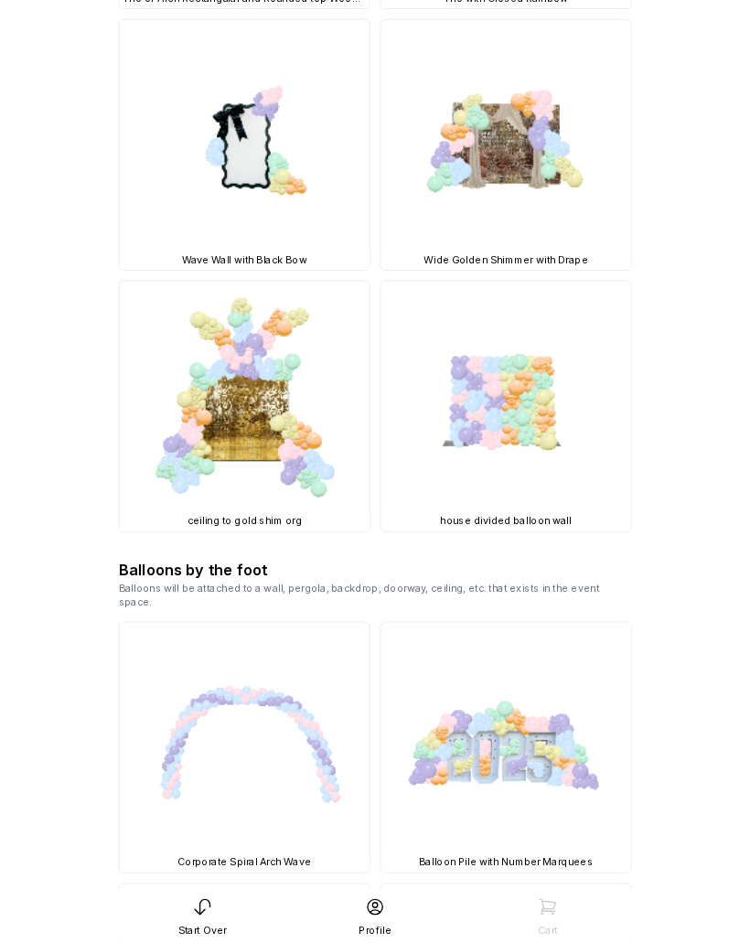
scroll to position [1923, 0]
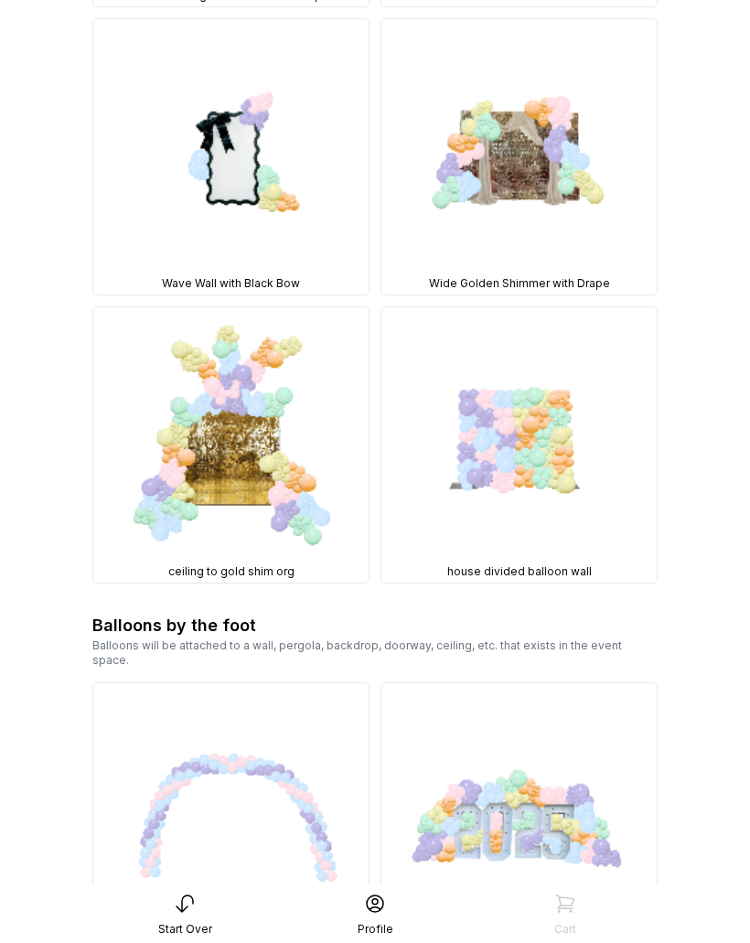
click at [536, 379] on img at bounding box center [518, 444] width 275 height 275
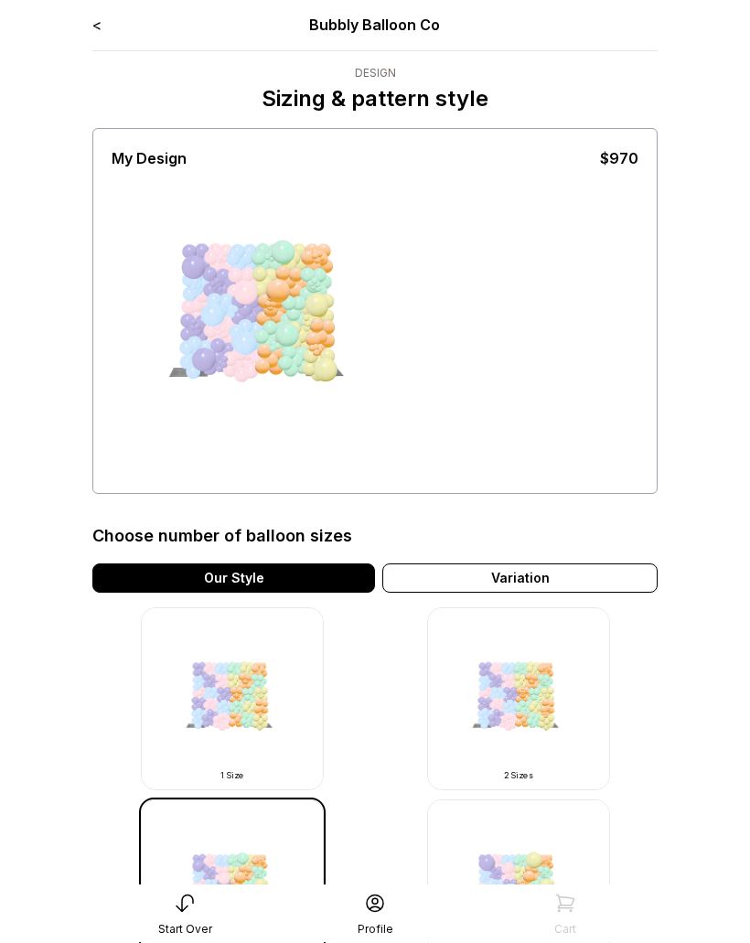
scroll to position [1, 0]
click at [125, 28] on div "< Bubbly Balloon Co" at bounding box center [374, 25] width 565 height 22
click at [109, 16] on div "< Bubbly Balloon Co" at bounding box center [374, 25] width 565 height 22
click at [90, 32] on div "< Bubbly Balloon Co Design Sizing & pattern style My Design $970 Choose number …" at bounding box center [375, 614] width 594 height 1230
click at [100, 16] on link "<" at bounding box center [96, 25] width 9 height 18
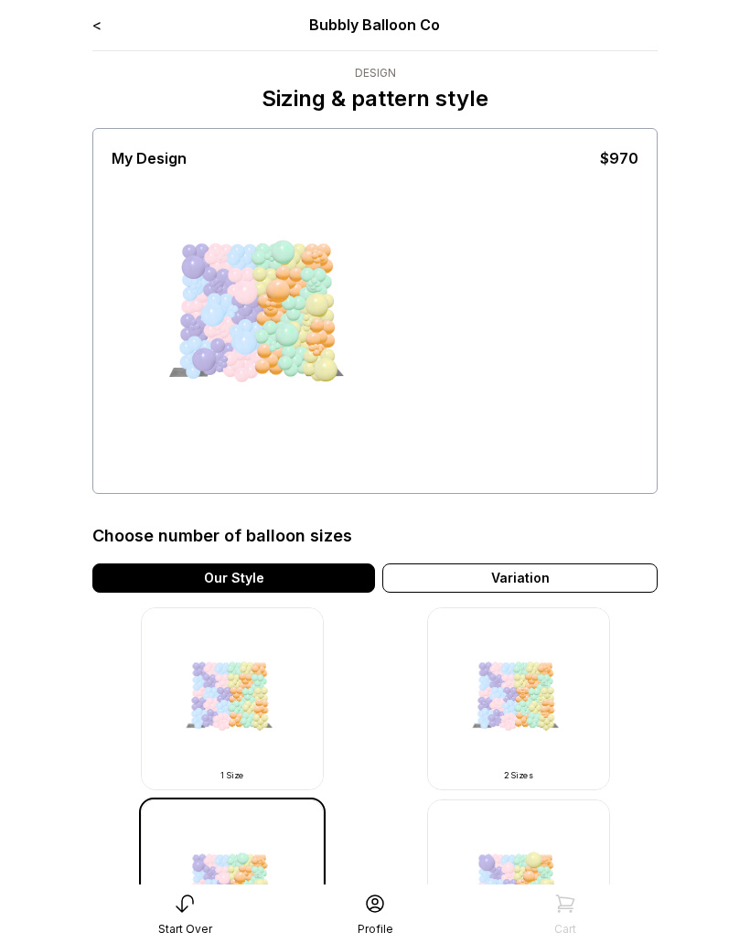
click at [106, 21] on div "< Bubbly Balloon Co" at bounding box center [374, 25] width 565 height 22
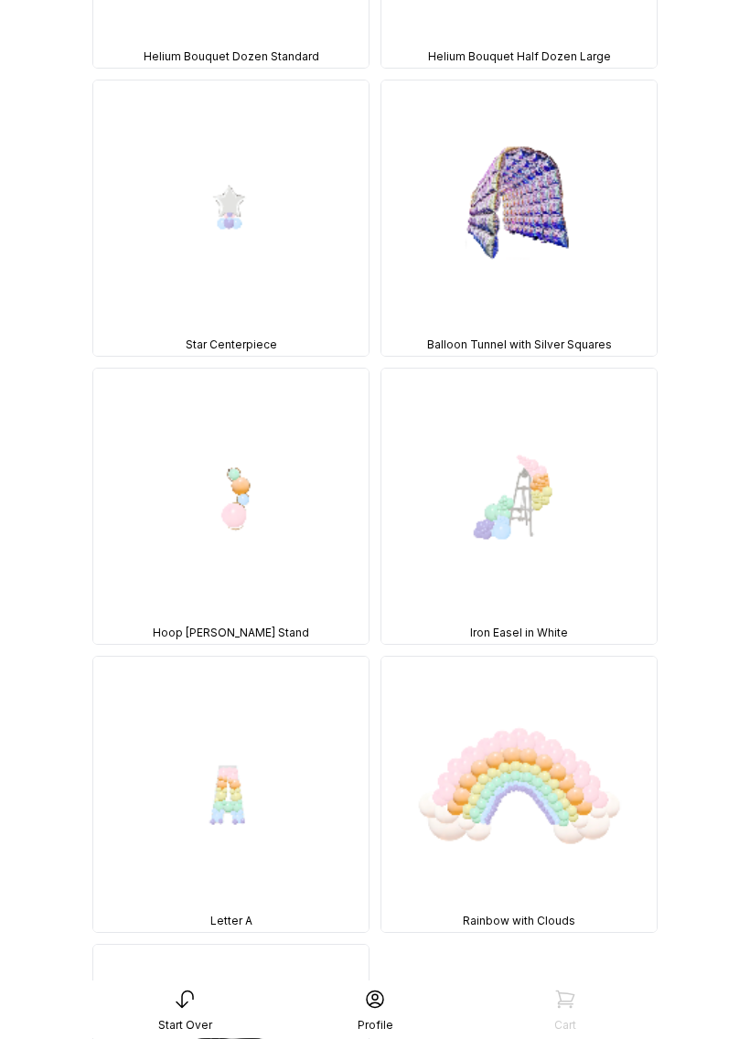
scroll to position [4041, 0]
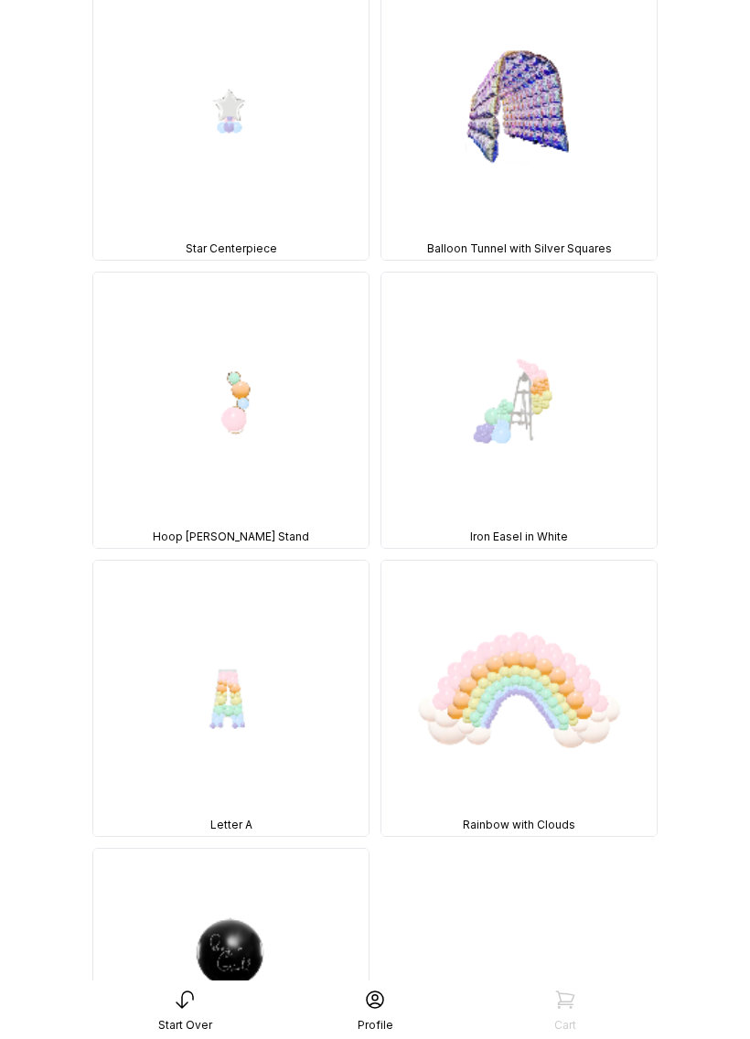
click at [546, 561] on img at bounding box center [518, 698] width 275 height 275
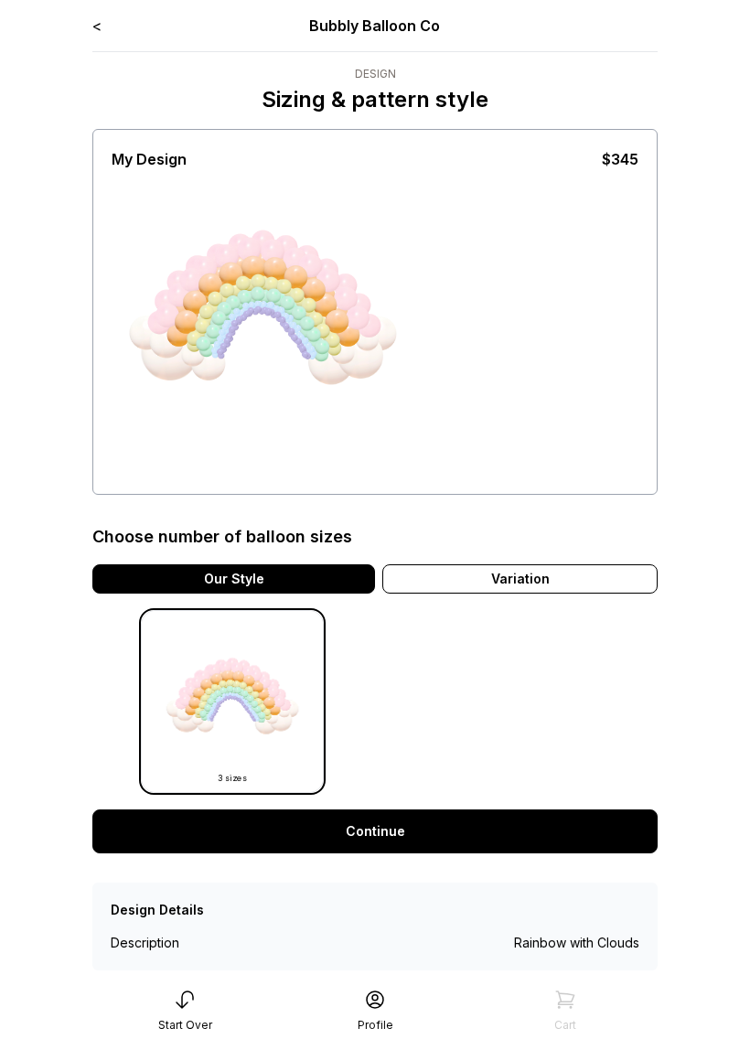
click at [100, 20] on link "<" at bounding box center [96, 25] width 9 height 18
